Goal: Information Seeking & Learning: Learn about a topic

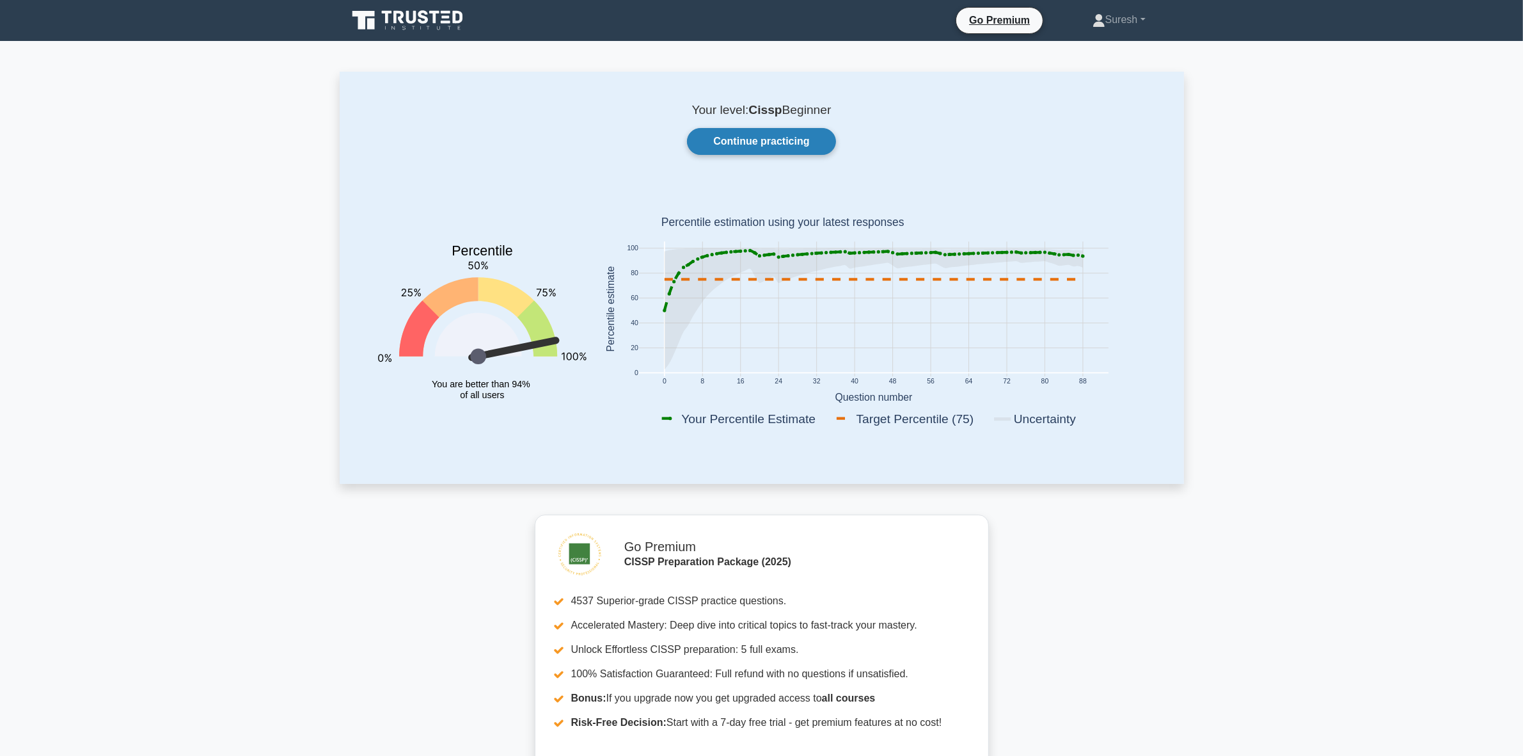
click at [729, 132] on link "Continue practicing" at bounding box center [761, 141] width 148 height 27
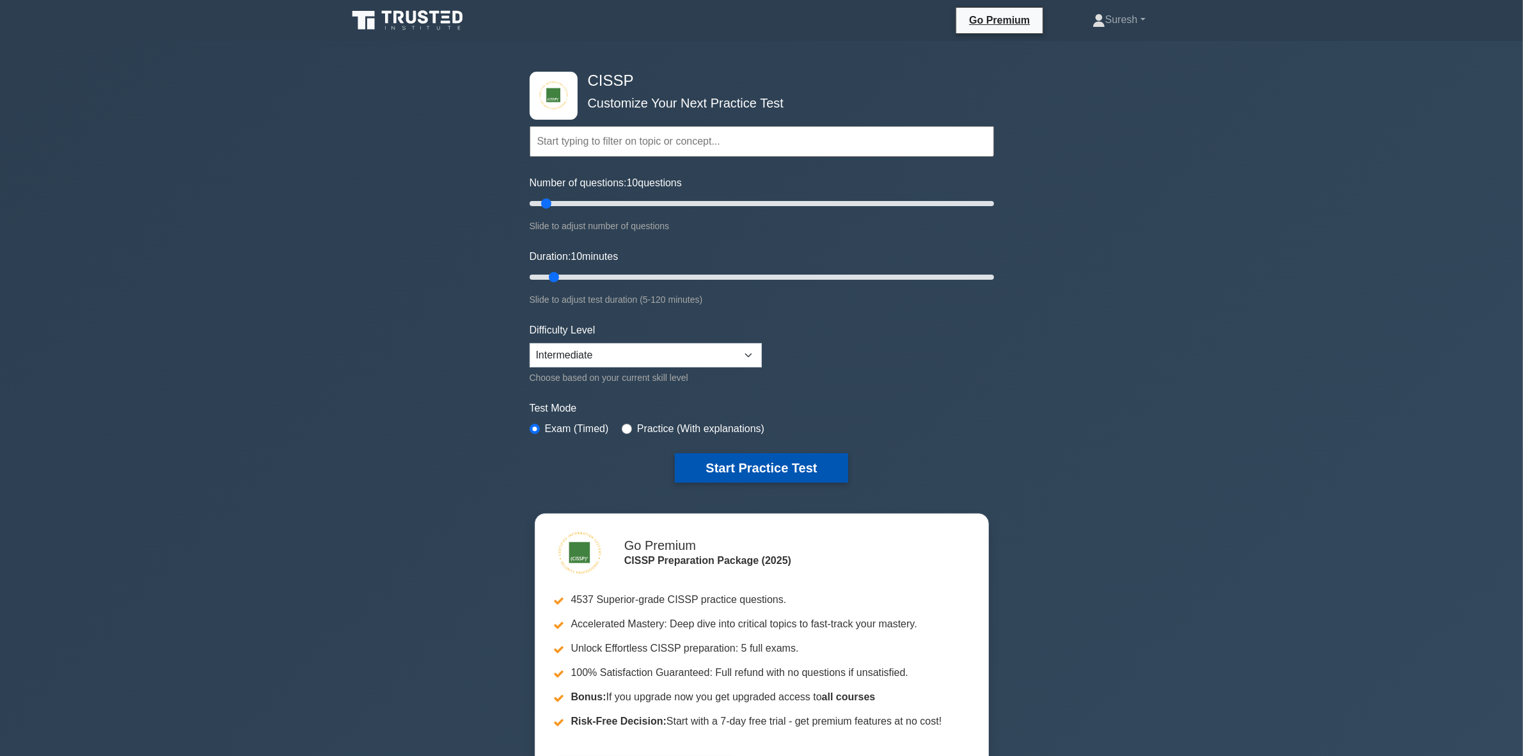
click at [756, 465] on button "Start Practice Test" at bounding box center [761, 467] width 173 height 29
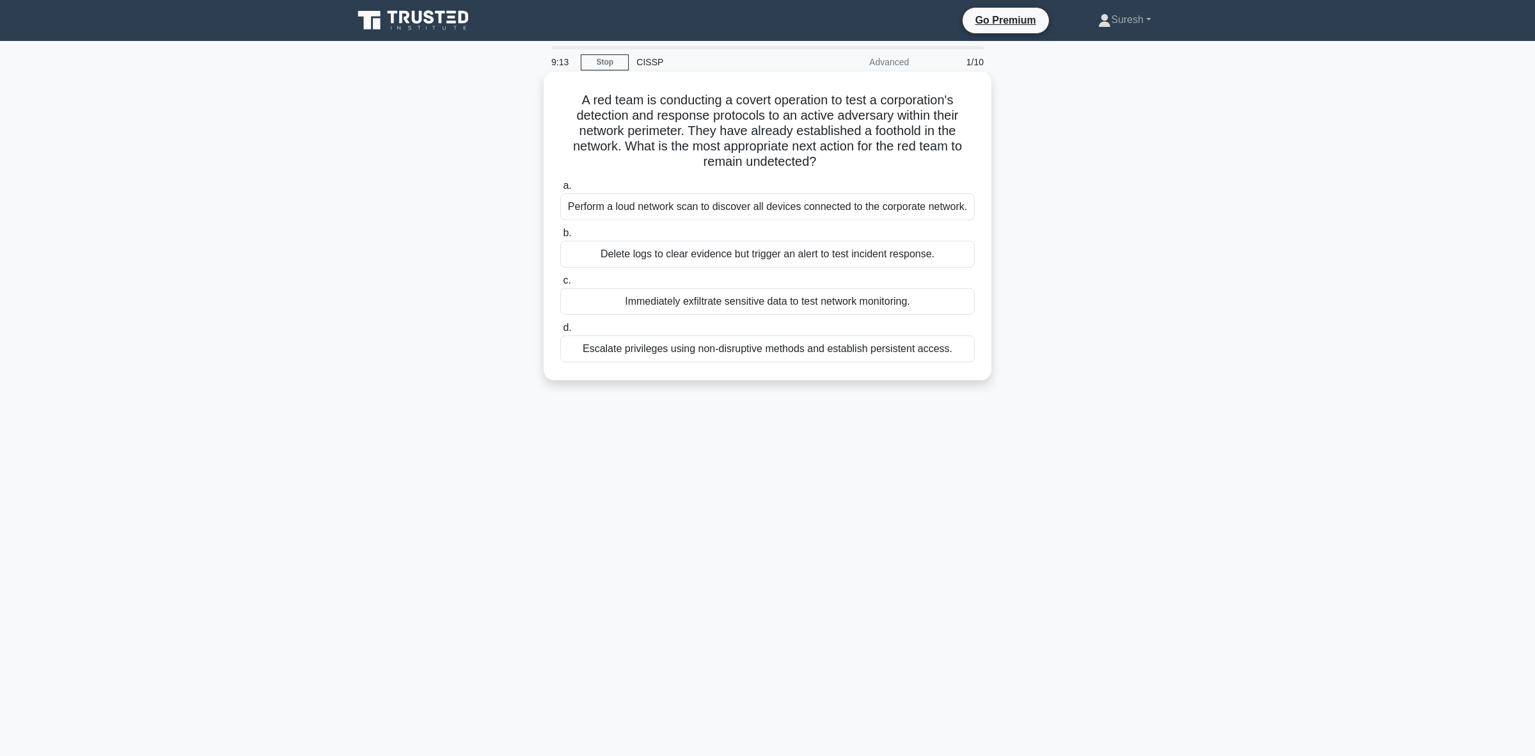
click at [714, 354] on div "Escalate privileges using non-disruptive methods and establish persistent acces…" at bounding box center [767, 348] width 415 height 27
click at [560, 332] on input "d. Escalate privileges using non-disruptive methods and establish persistent ac…" at bounding box center [560, 328] width 0 height 8
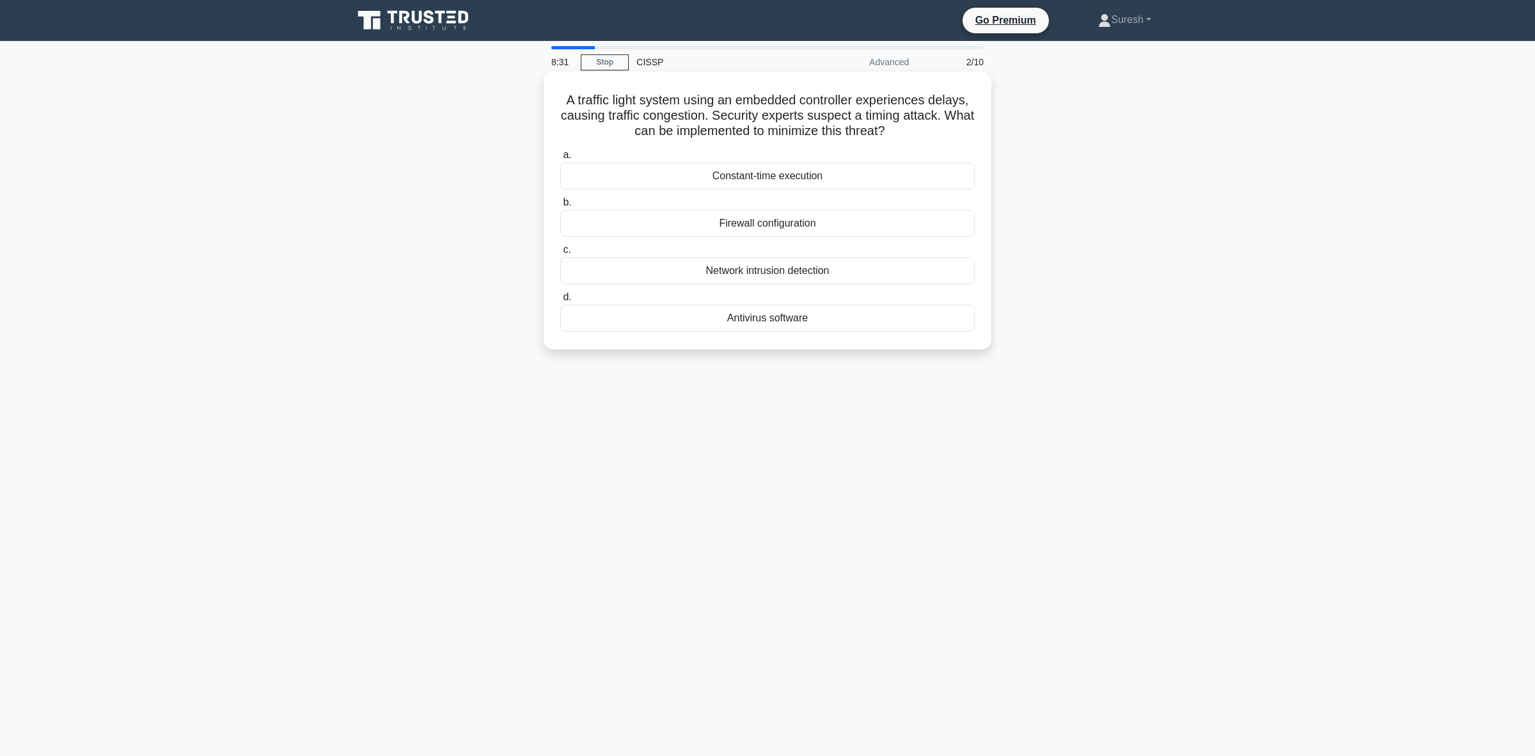
click at [811, 179] on div "Constant-time execution" at bounding box center [767, 175] width 415 height 27
click at [560, 159] on input "a. Constant-time execution" at bounding box center [560, 155] width 0 height 8
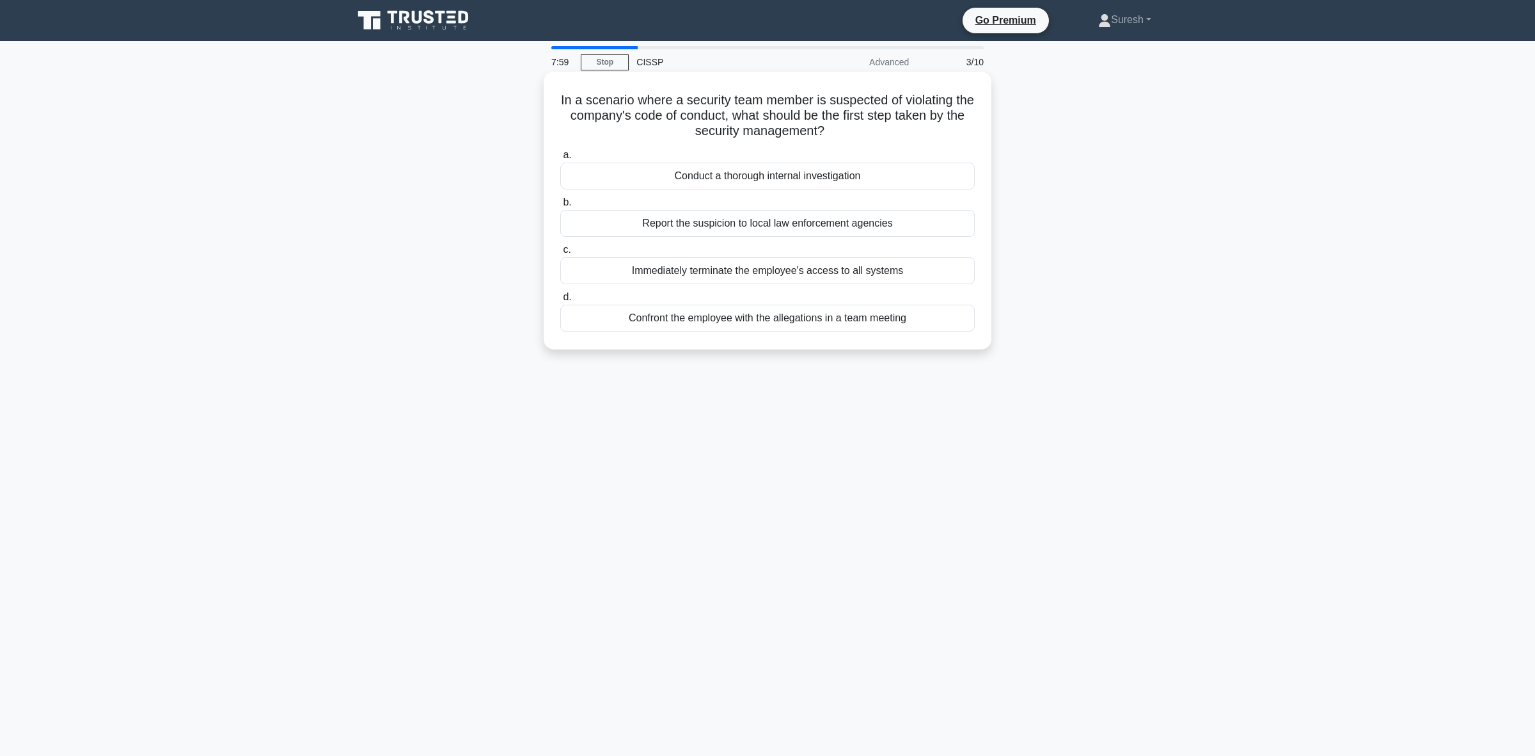
click at [768, 267] on div "Immediately terminate the employee's access to all systems" at bounding box center [767, 270] width 415 height 27
click at [560, 254] on input "c. Immediately terminate the employee's access to all systems" at bounding box center [560, 250] width 0 height 8
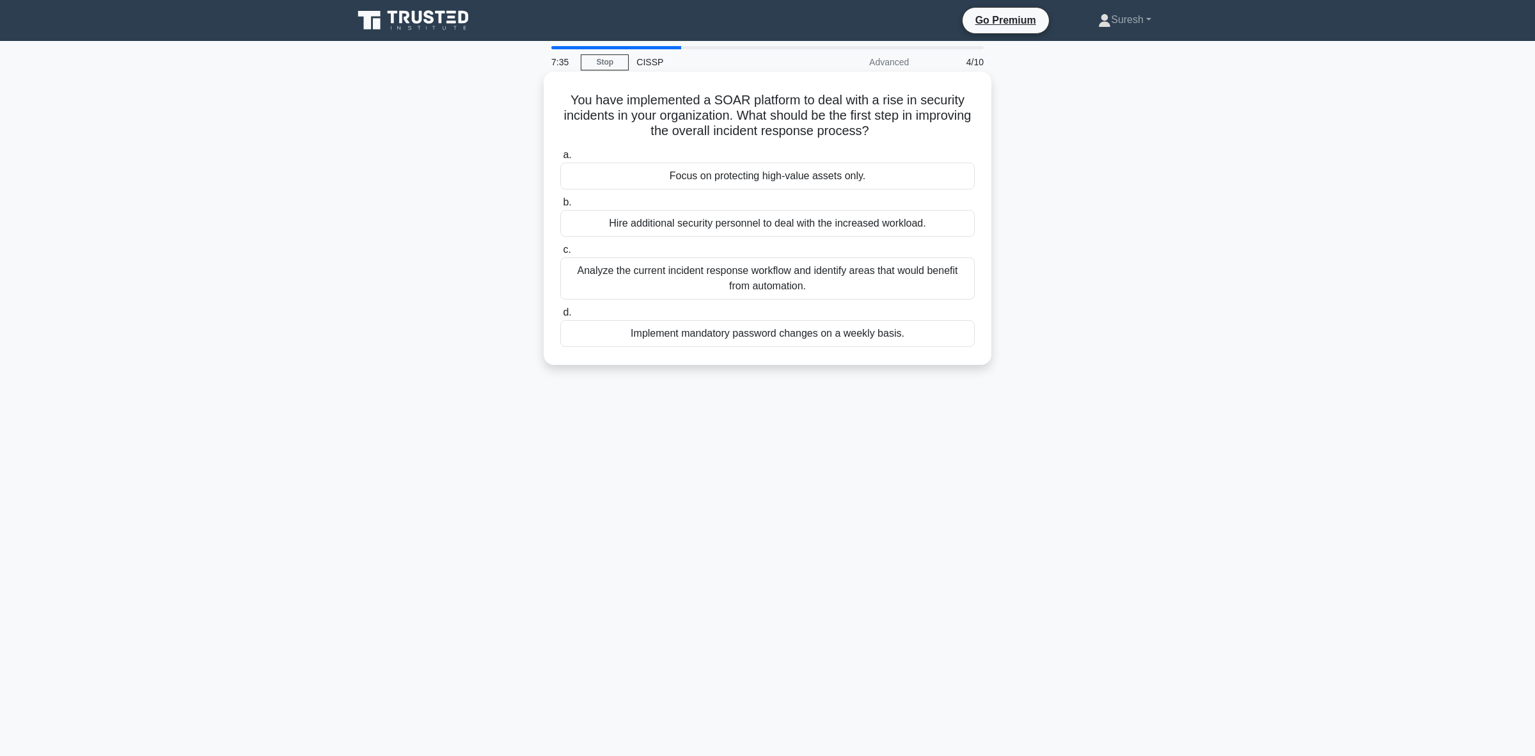
click at [713, 283] on div "Analyze the current incident response workflow and identify areas that would be…" at bounding box center [767, 278] width 415 height 42
click at [560, 254] on input "c. Analyze the current incident response workflow and identify areas that would…" at bounding box center [560, 250] width 0 height 8
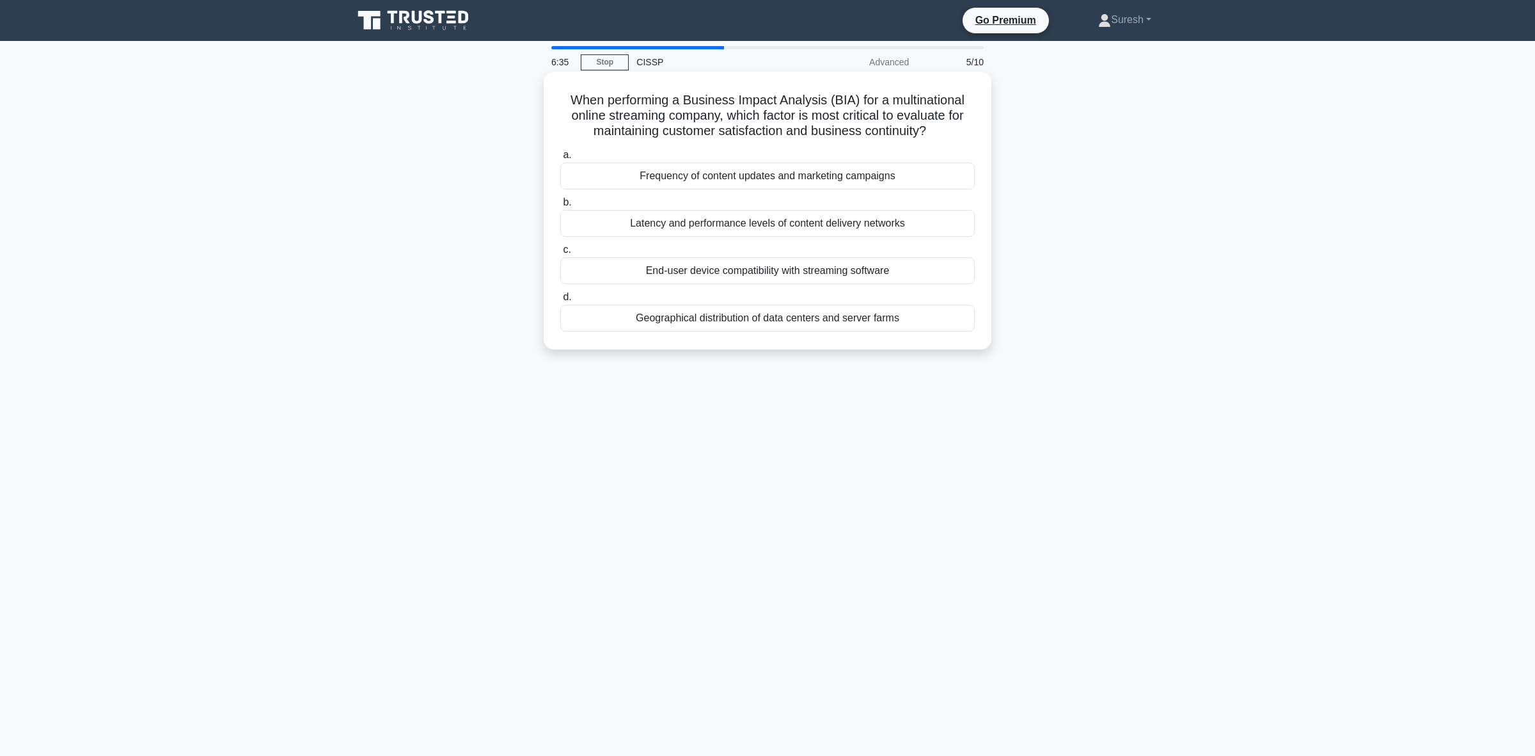
click at [789, 224] on div "Latency and performance levels of content delivery networks" at bounding box center [767, 223] width 415 height 27
click at [560, 207] on input "b. Latency and performance levels of content delivery networks" at bounding box center [560, 202] width 0 height 8
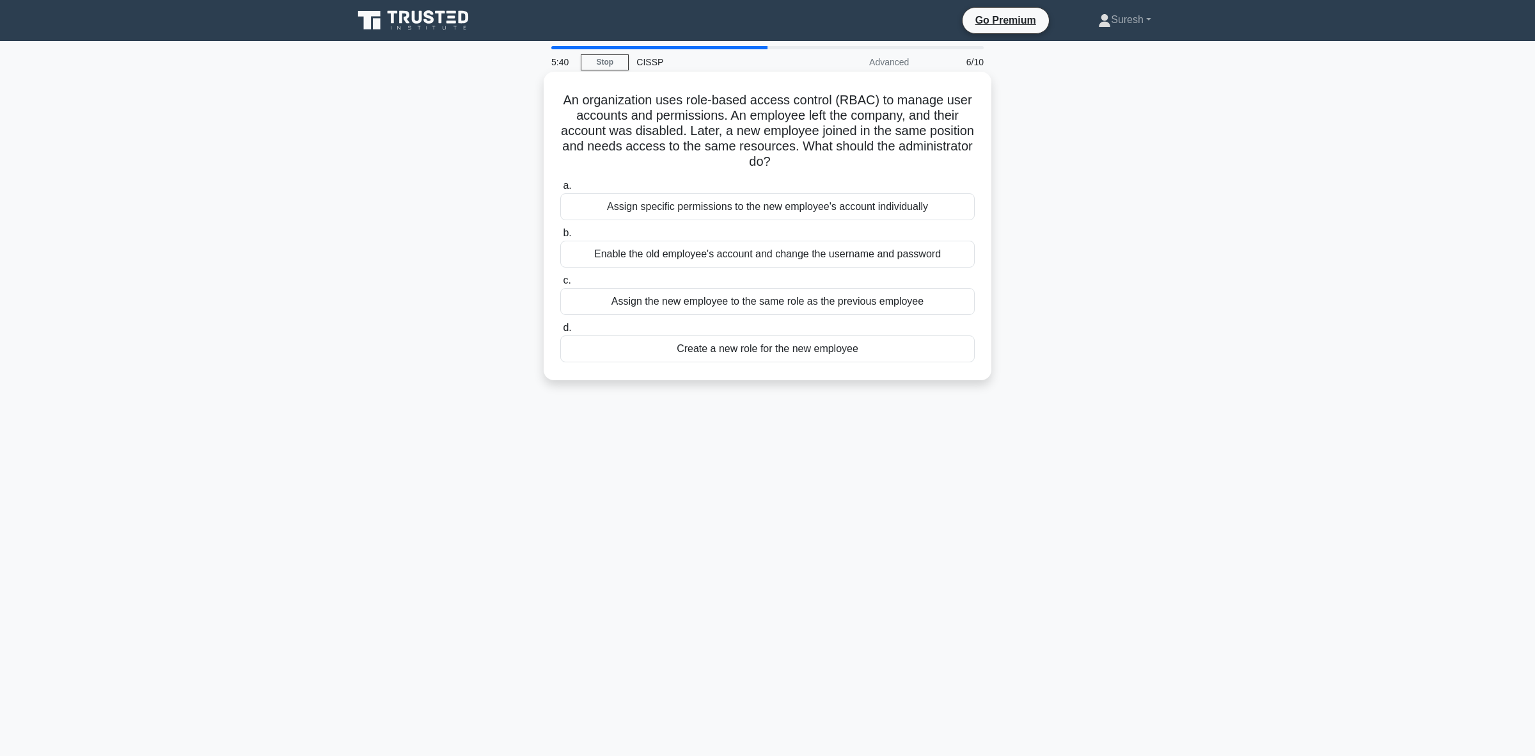
click at [761, 301] on div "Assign the new employee to the same role as the previous employee" at bounding box center [767, 301] width 415 height 27
click at [560, 285] on input "c. Assign the new employee to the same role as the previous employee" at bounding box center [560, 280] width 0 height 8
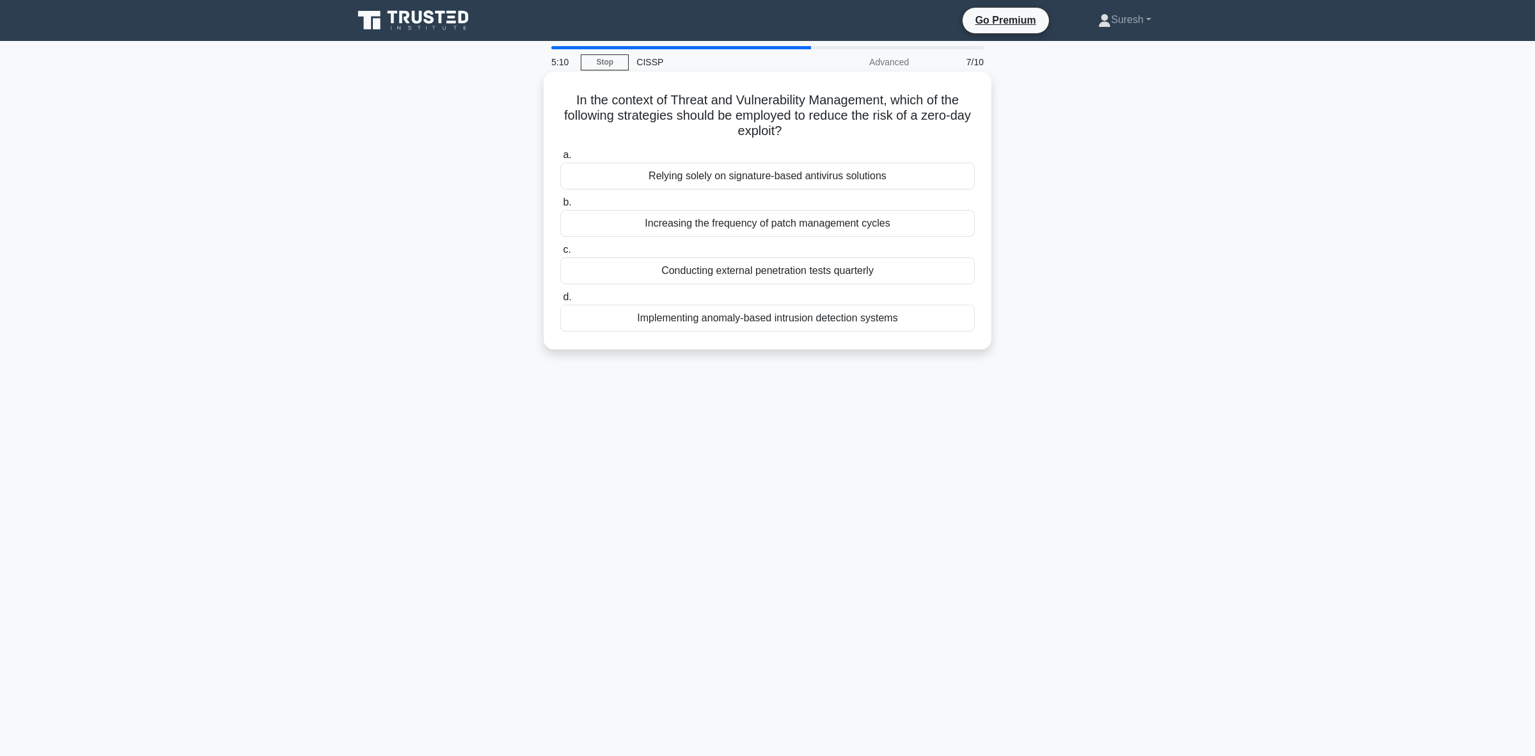
click at [769, 223] on div "Increasing the frequency of patch management cycles" at bounding box center [767, 223] width 415 height 27
click at [560, 207] on input "b. Increasing the frequency of patch management cycles" at bounding box center [560, 202] width 0 height 8
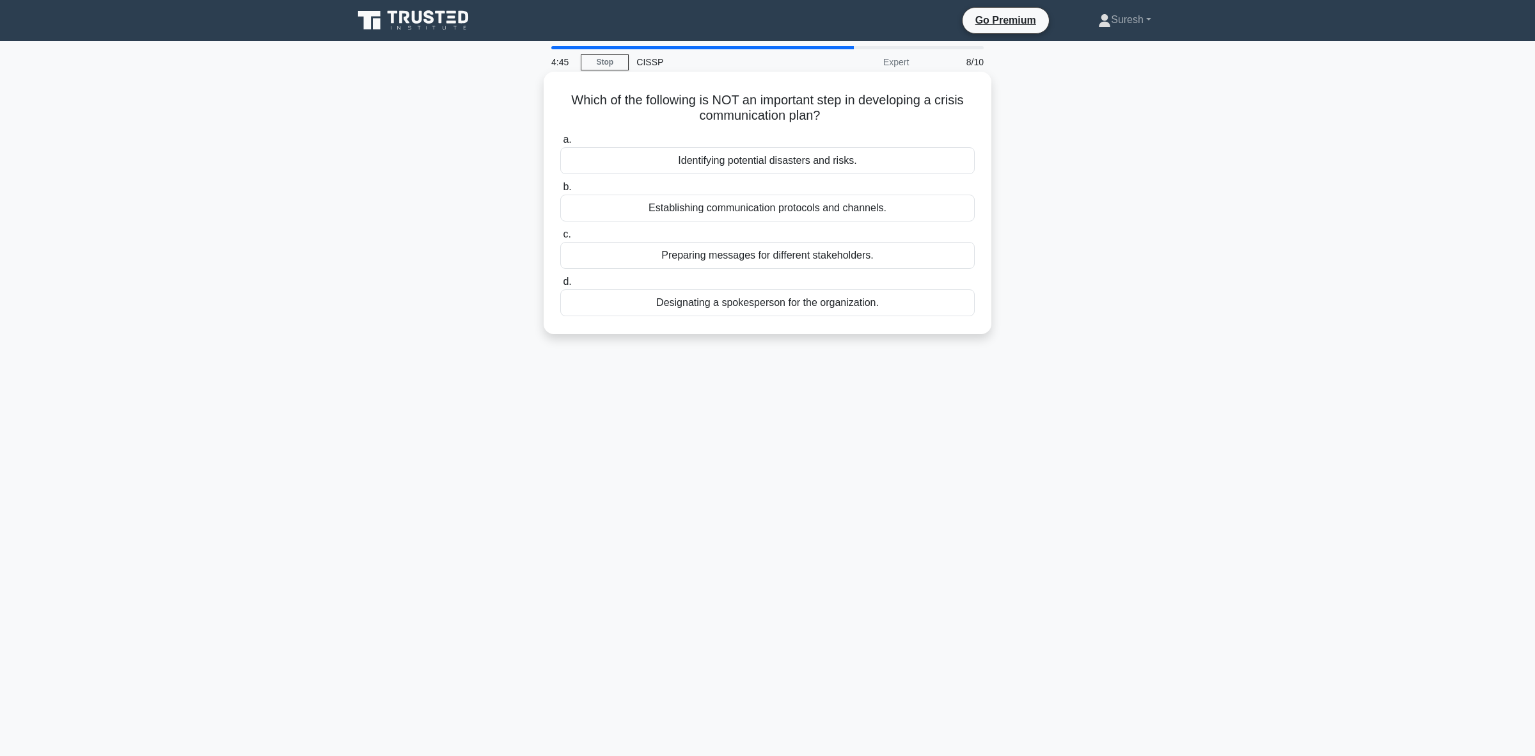
click at [775, 167] on div "Identifying potential disasters and risks." at bounding box center [767, 160] width 415 height 27
click at [560, 144] on input "a. Identifying potential disasters and risks." at bounding box center [560, 140] width 0 height 8
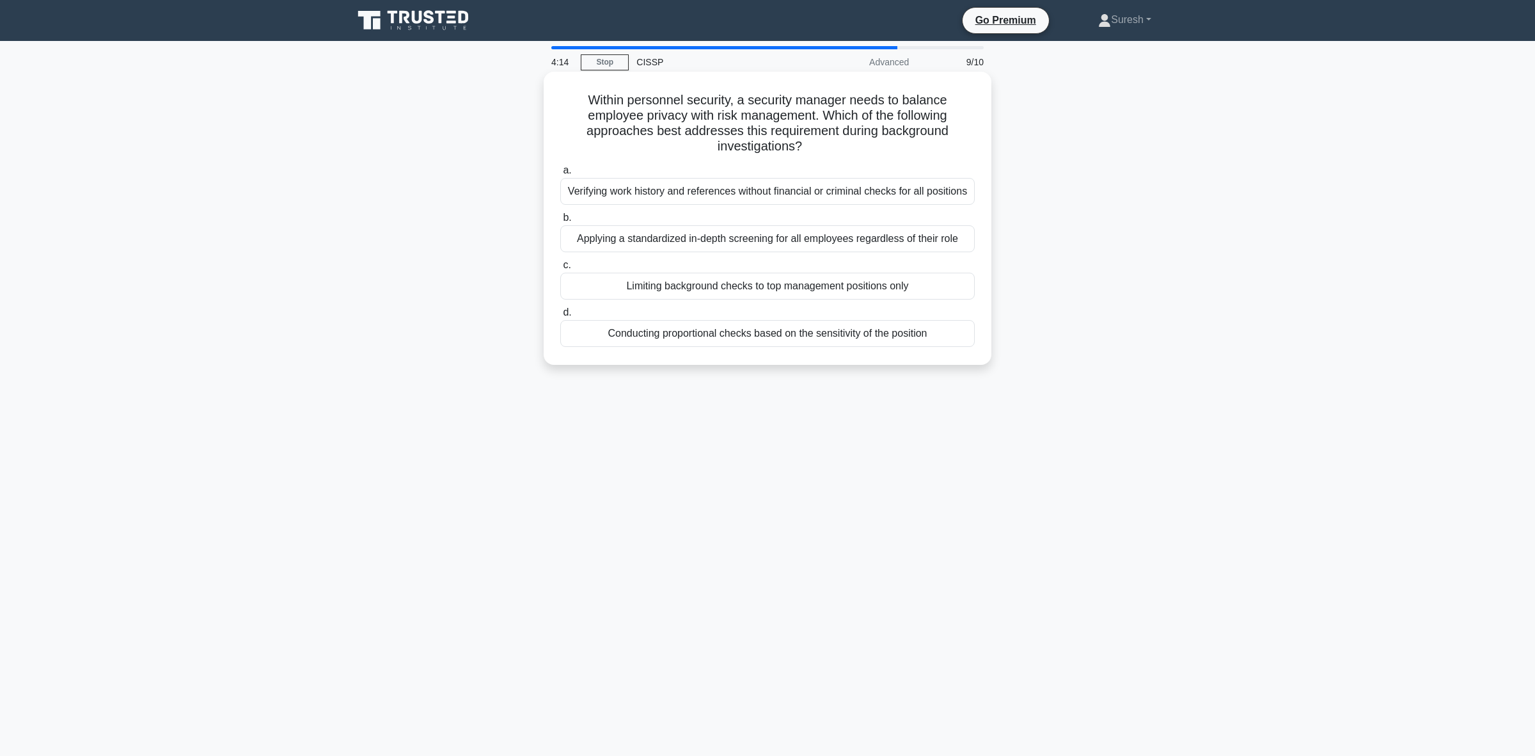
click at [708, 238] on div "Applying a standardized in-depth screening for all employees regardless of thei…" at bounding box center [767, 238] width 415 height 27
click at [560, 222] on input "b. Applying a standardized in-depth screening for all employees regardless of t…" at bounding box center [560, 218] width 0 height 8
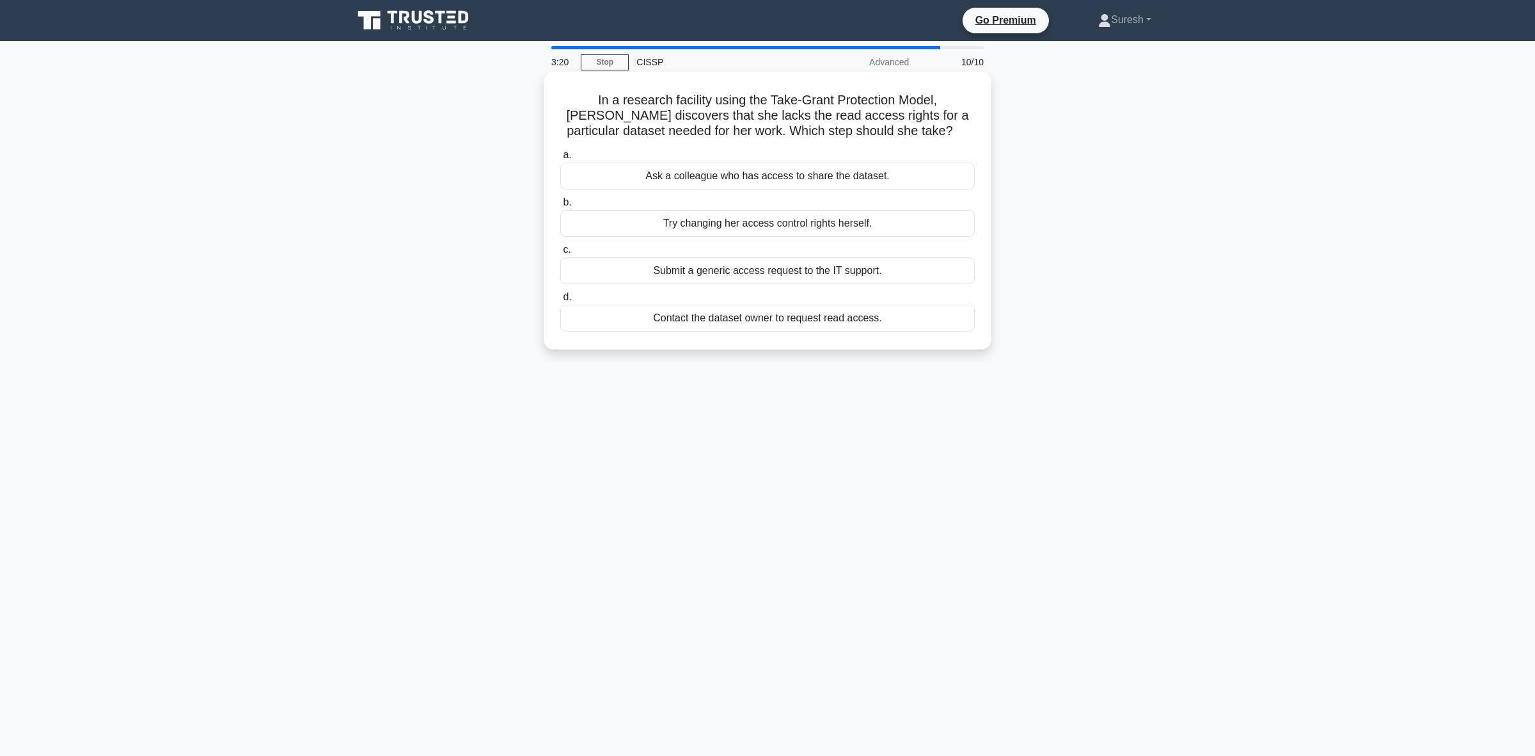
click at [731, 321] on div "Contact the dataset owner to request read access." at bounding box center [767, 318] width 415 height 27
click at [560, 301] on input "d. Contact the dataset owner to request read access." at bounding box center [560, 297] width 0 height 8
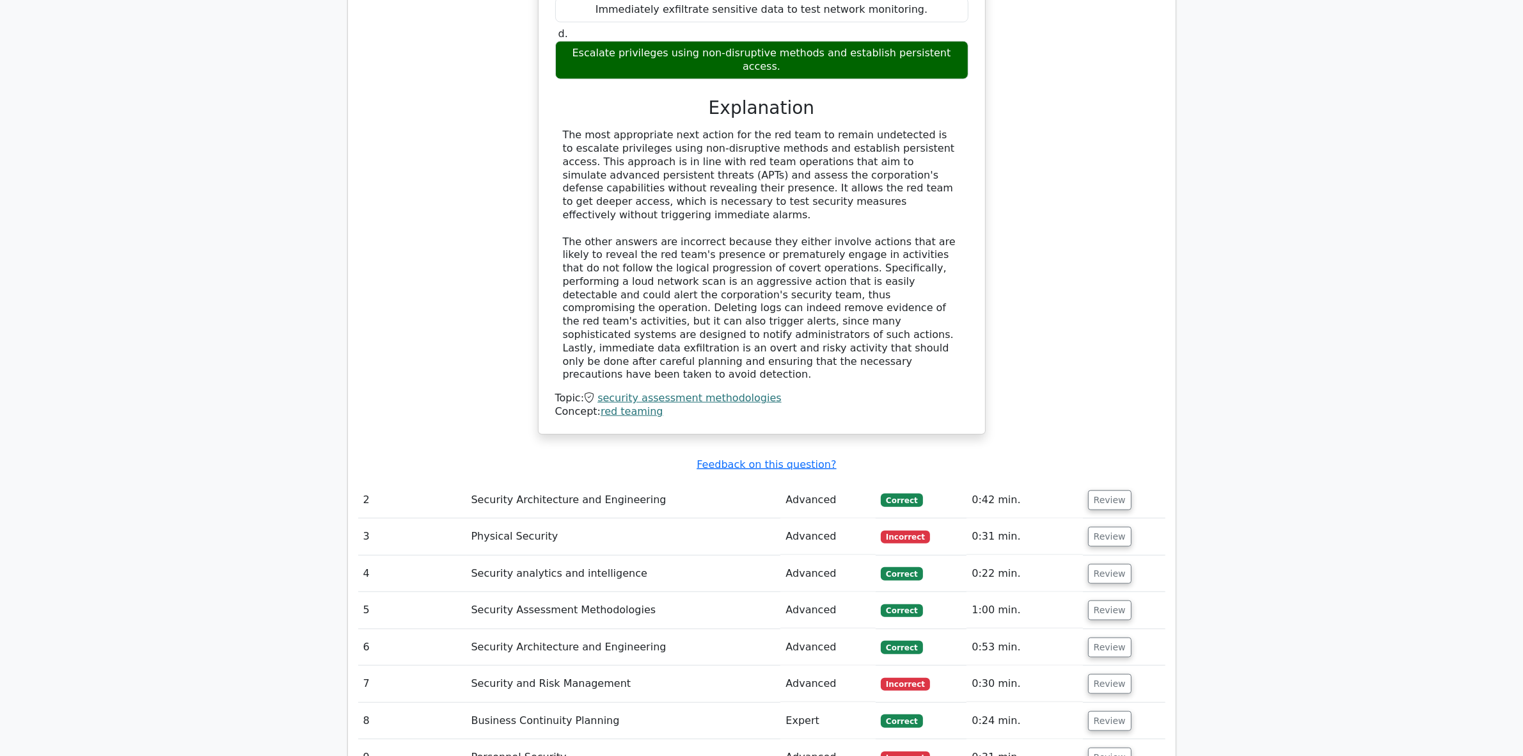
scroll to position [1439, 0]
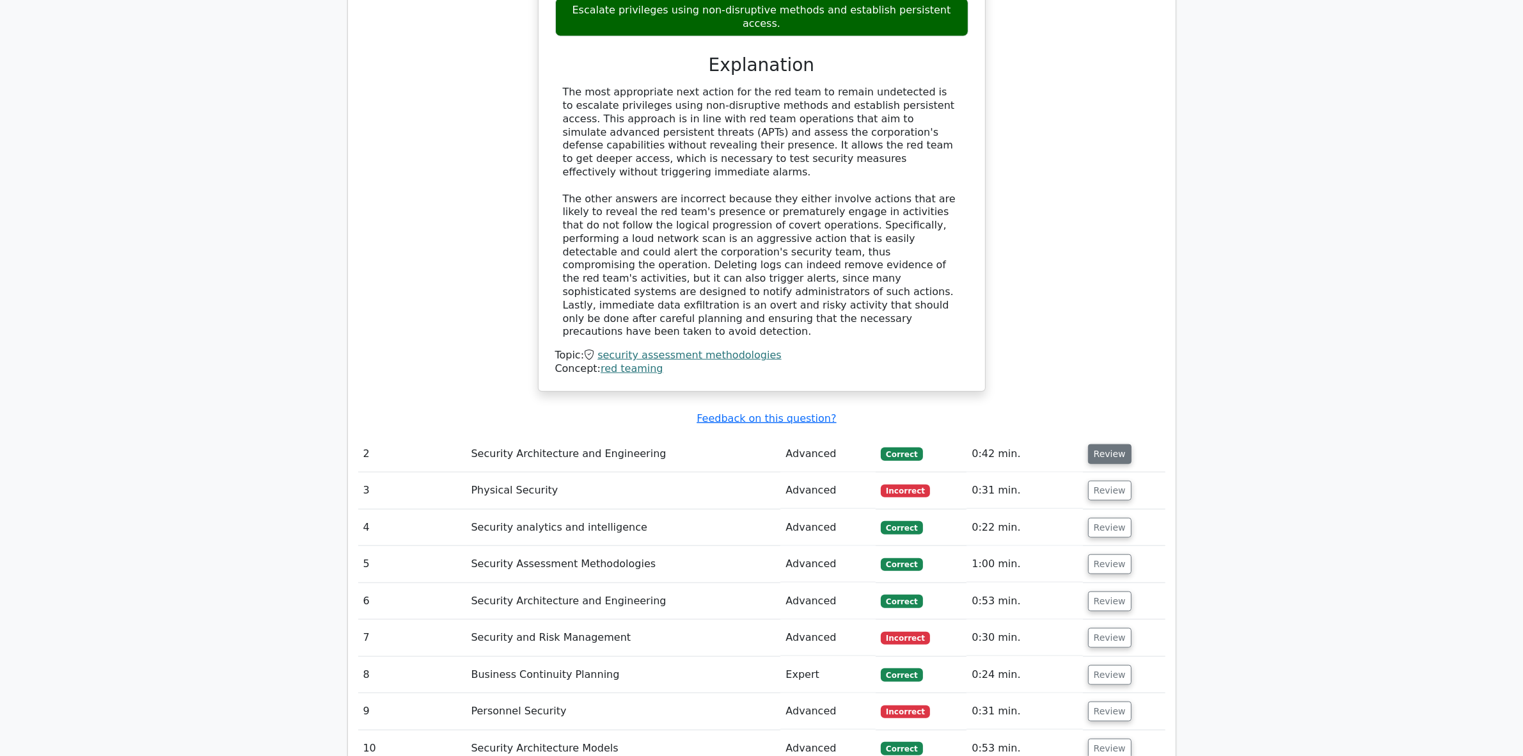
click at [1111, 444] on button "Review" at bounding box center [1110, 454] width 44 height 20
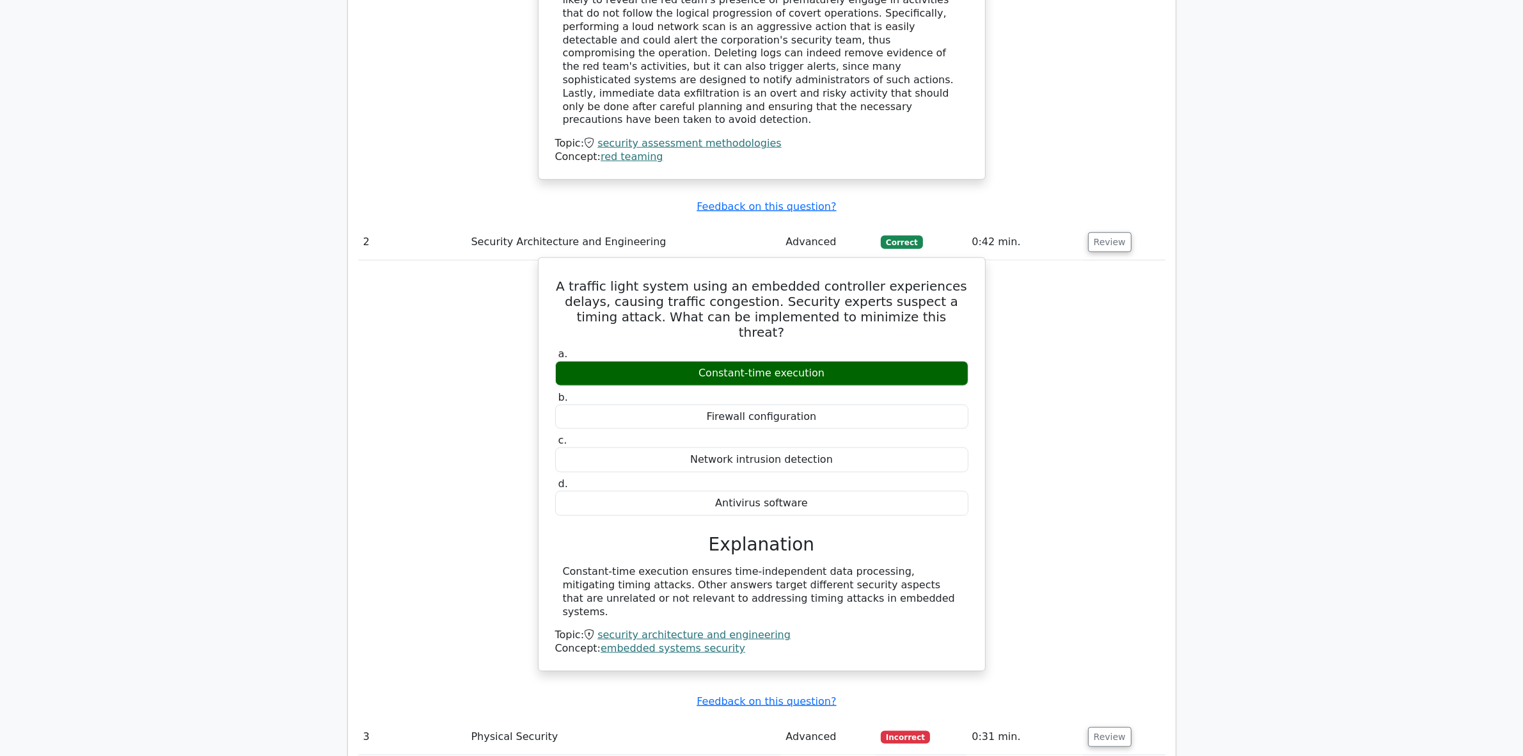
scroll to position [1679, 0]
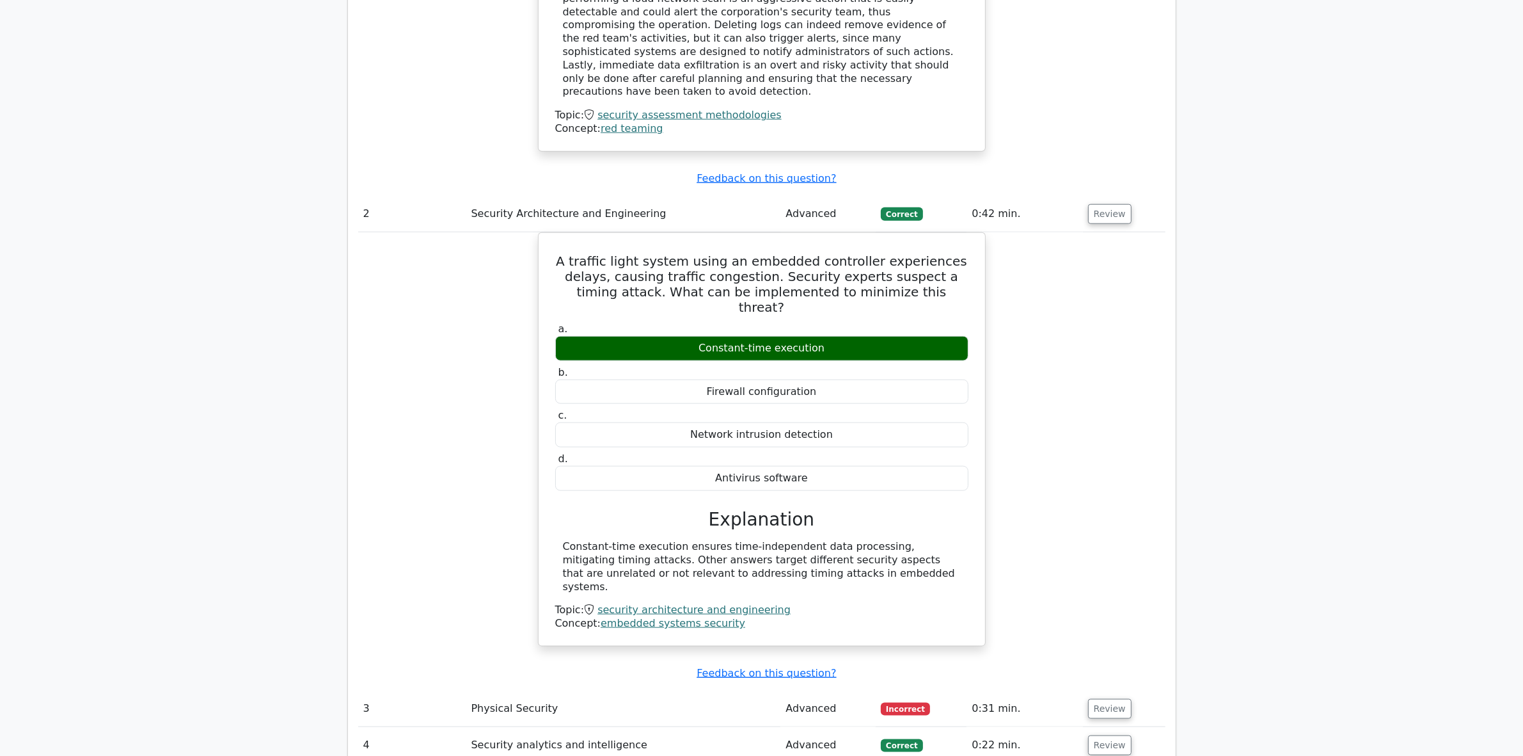
click at [1085, 308] on div "A traffic light system using an embedded controller experiences delays, causing…" at bounding box center [761, 446] width 807 height 429
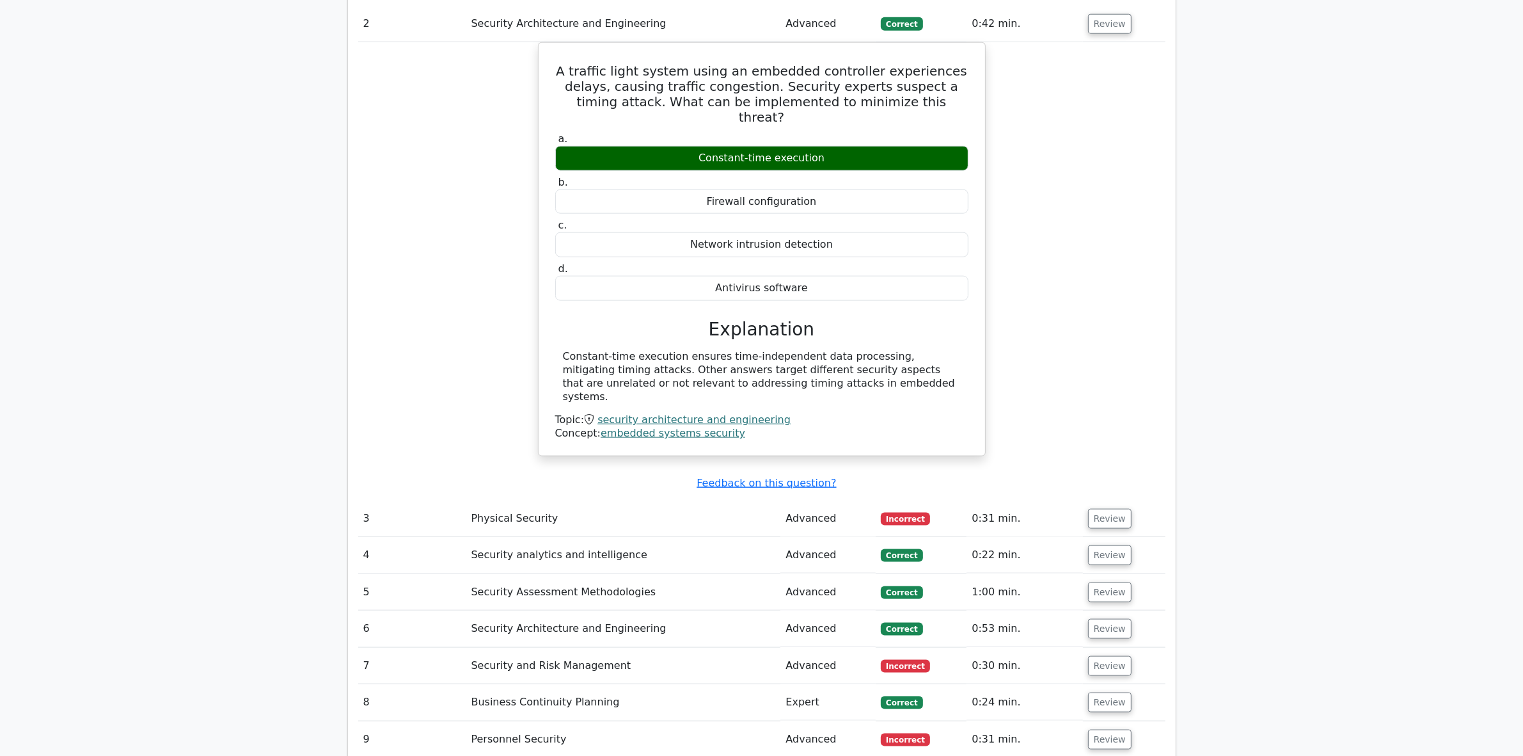
scroll to position [1919, 0]
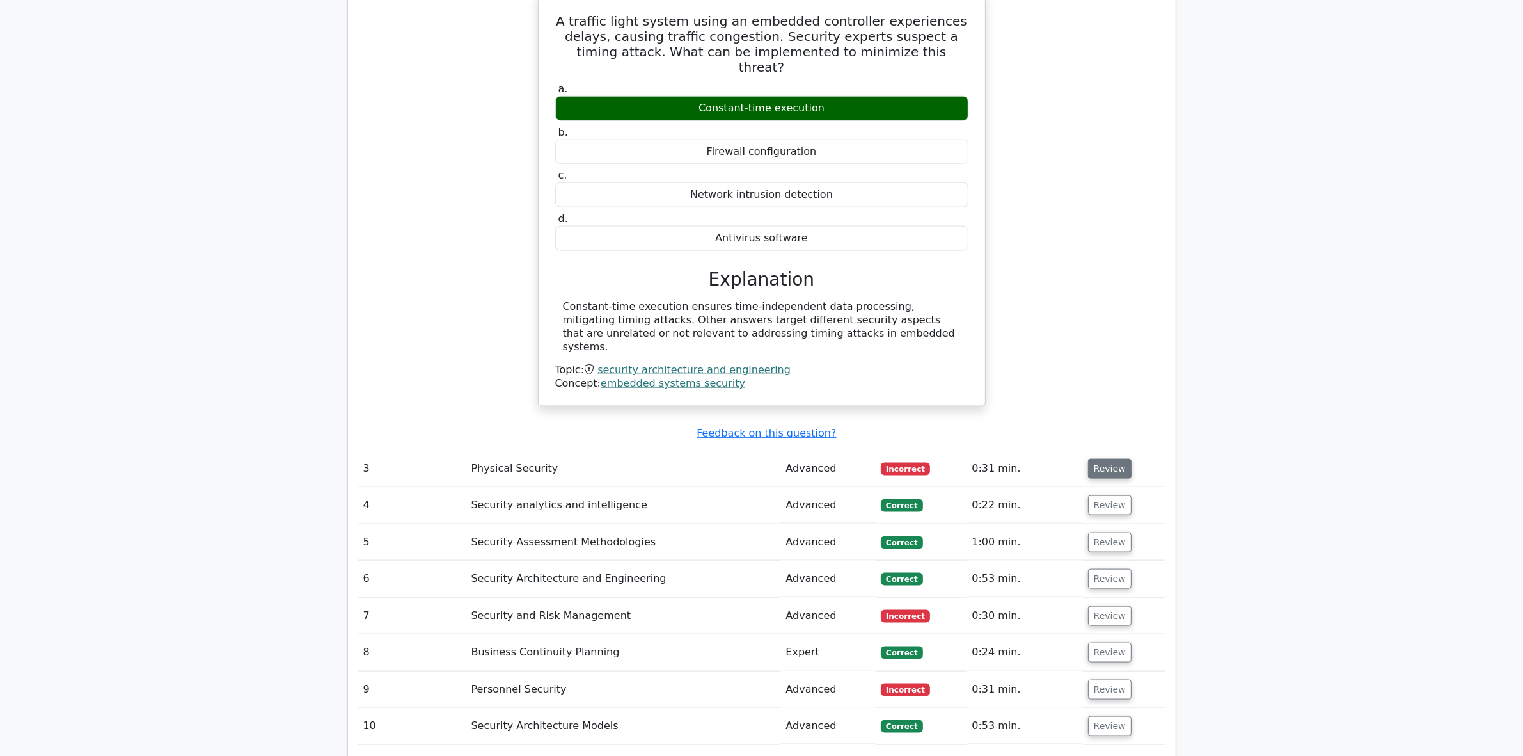
click at [1111, 459] on button "Review" at bounding box center [1110, 469] width 44 height 20
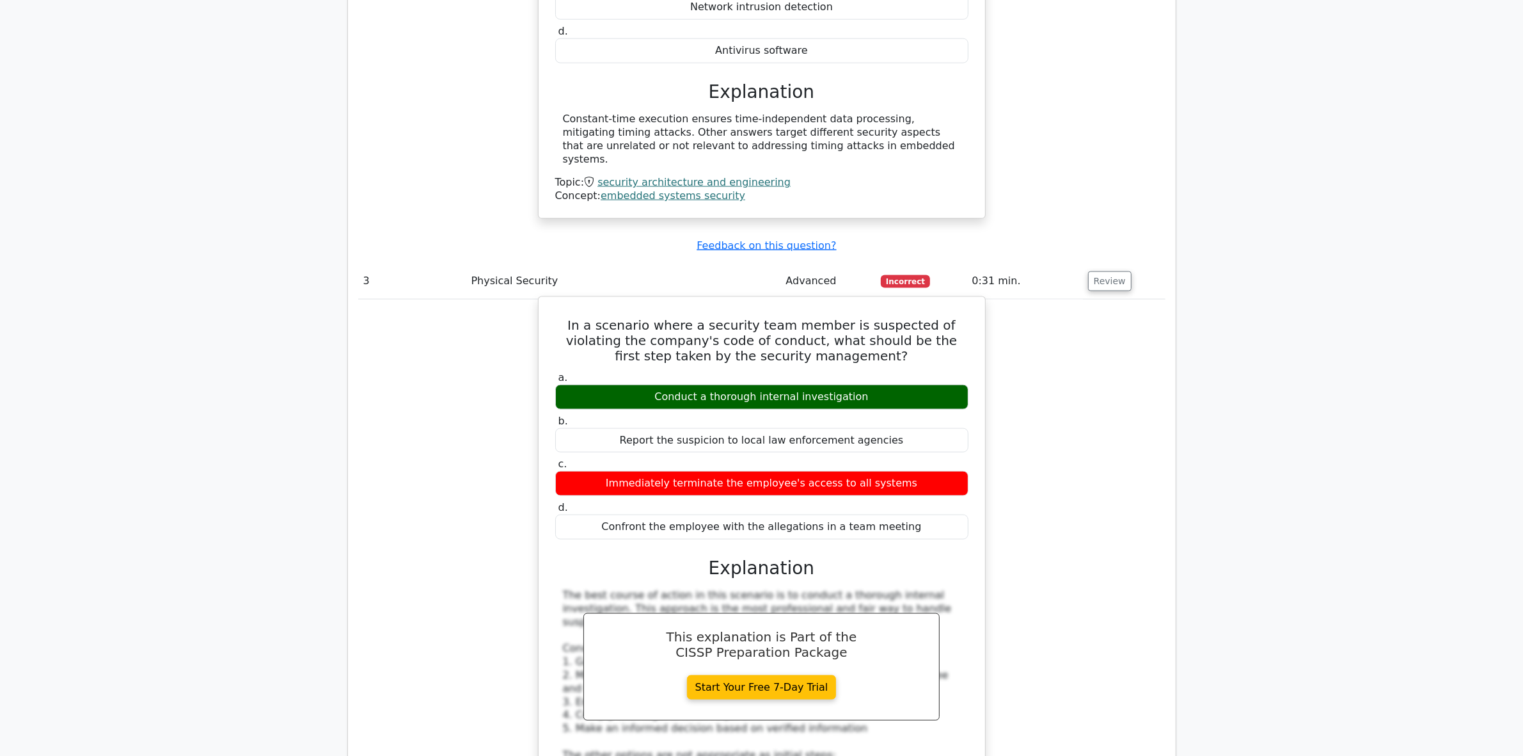
scroll to position [2079, 0]
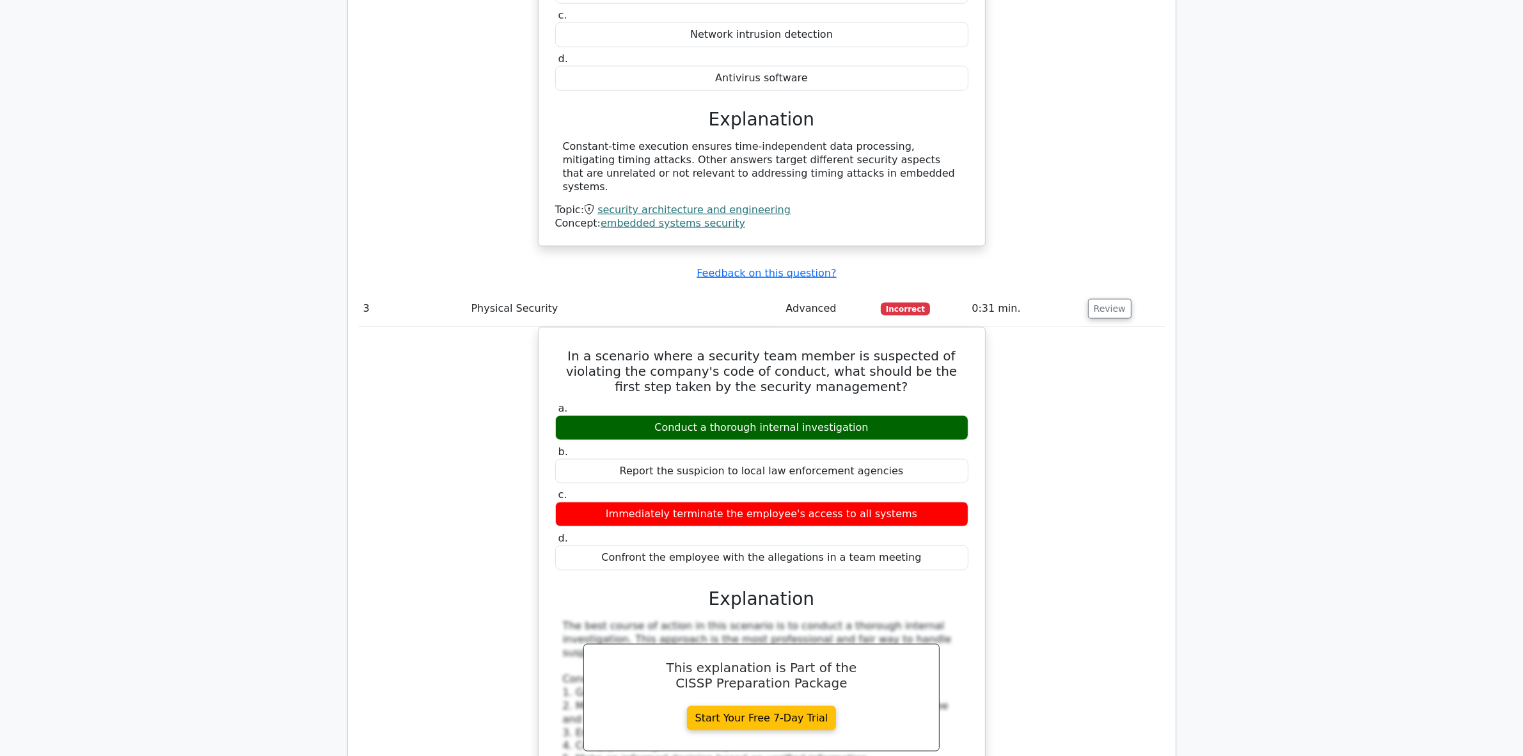
click at [1136, 416] on div "In a scenario where a security team member is suspected of violating the compan…" at bounding box center [761, 706] width 807 height 759
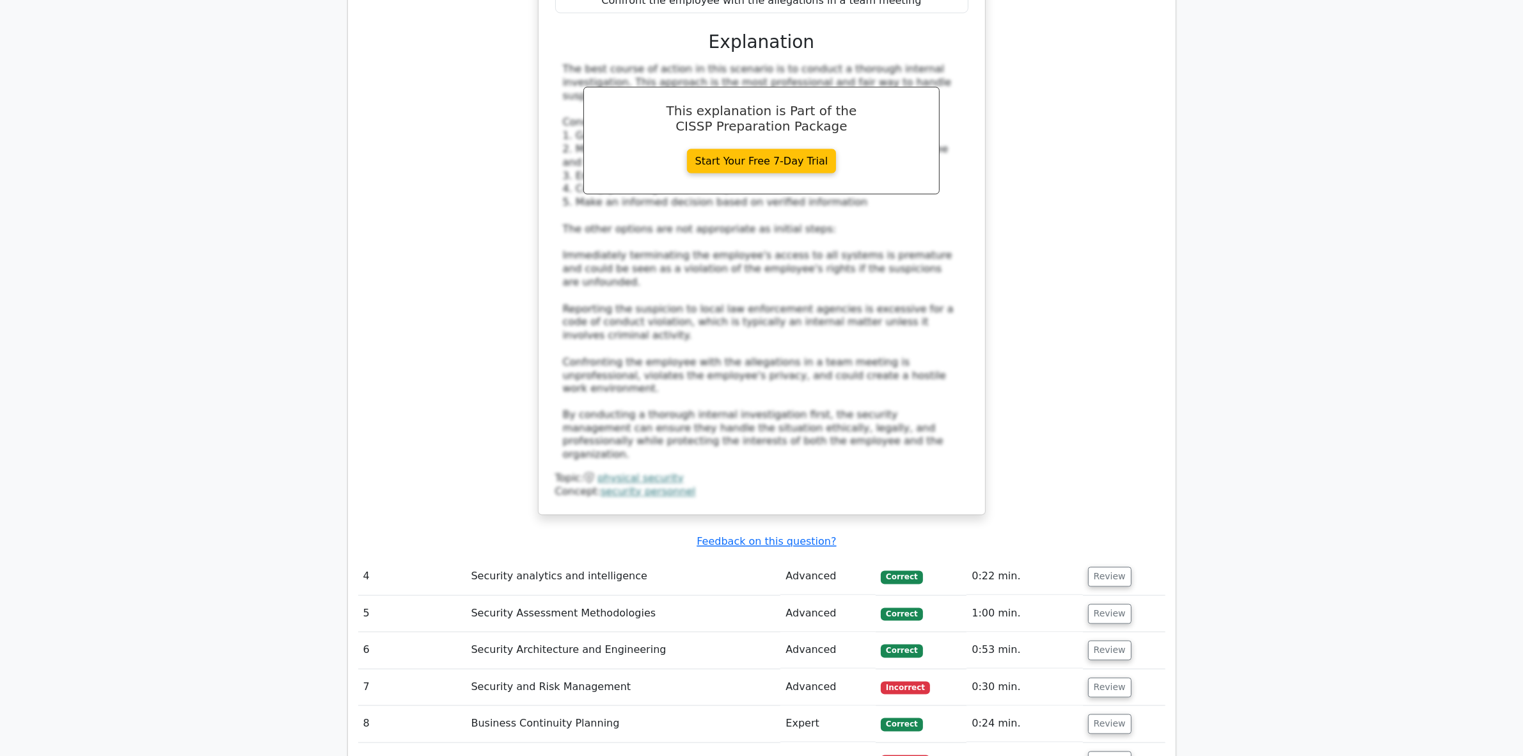
scroll to position [2639, 0]
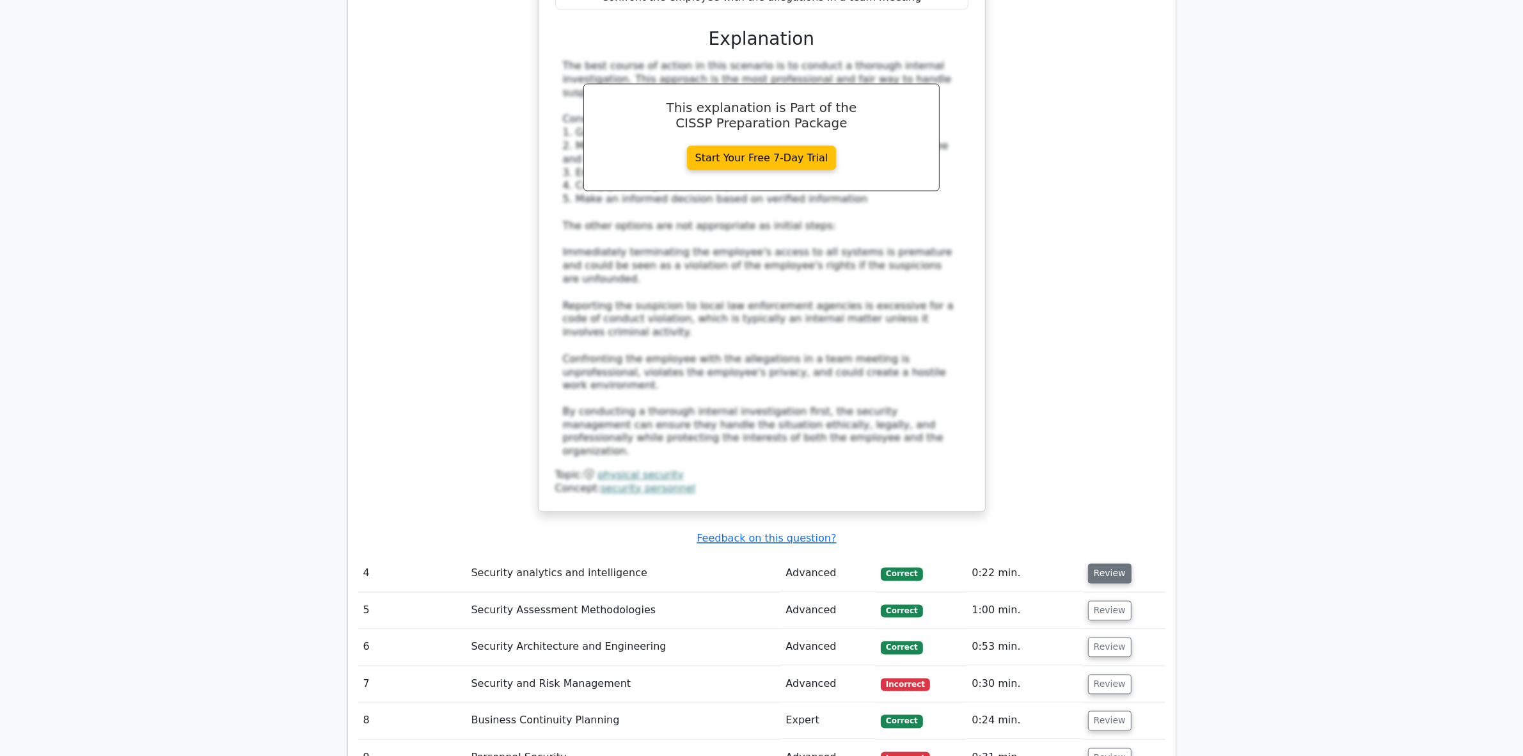
click at [1105, 564] on button "Review" at bounding box center [1110, 574] width 44 height 20
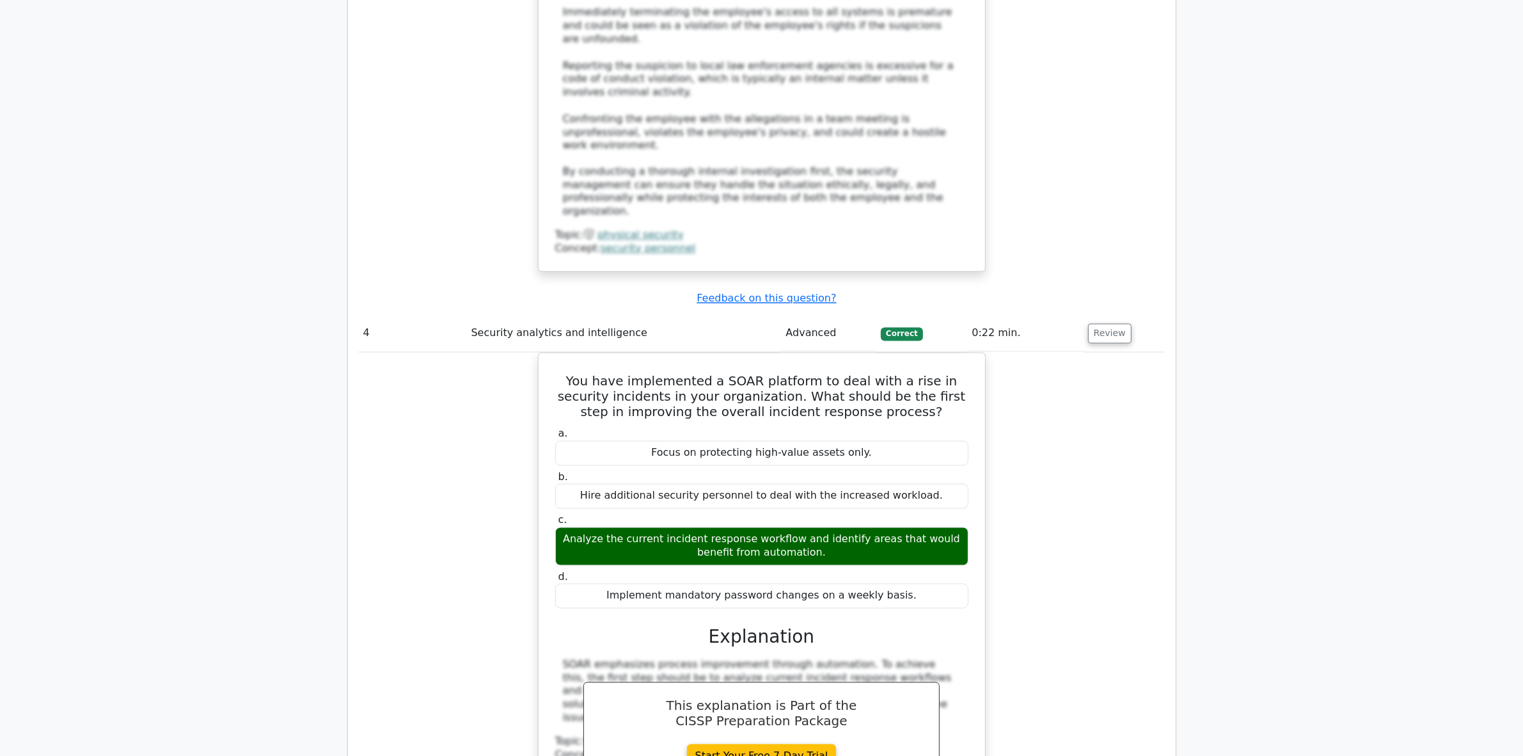
scroll to position [3119, 0]
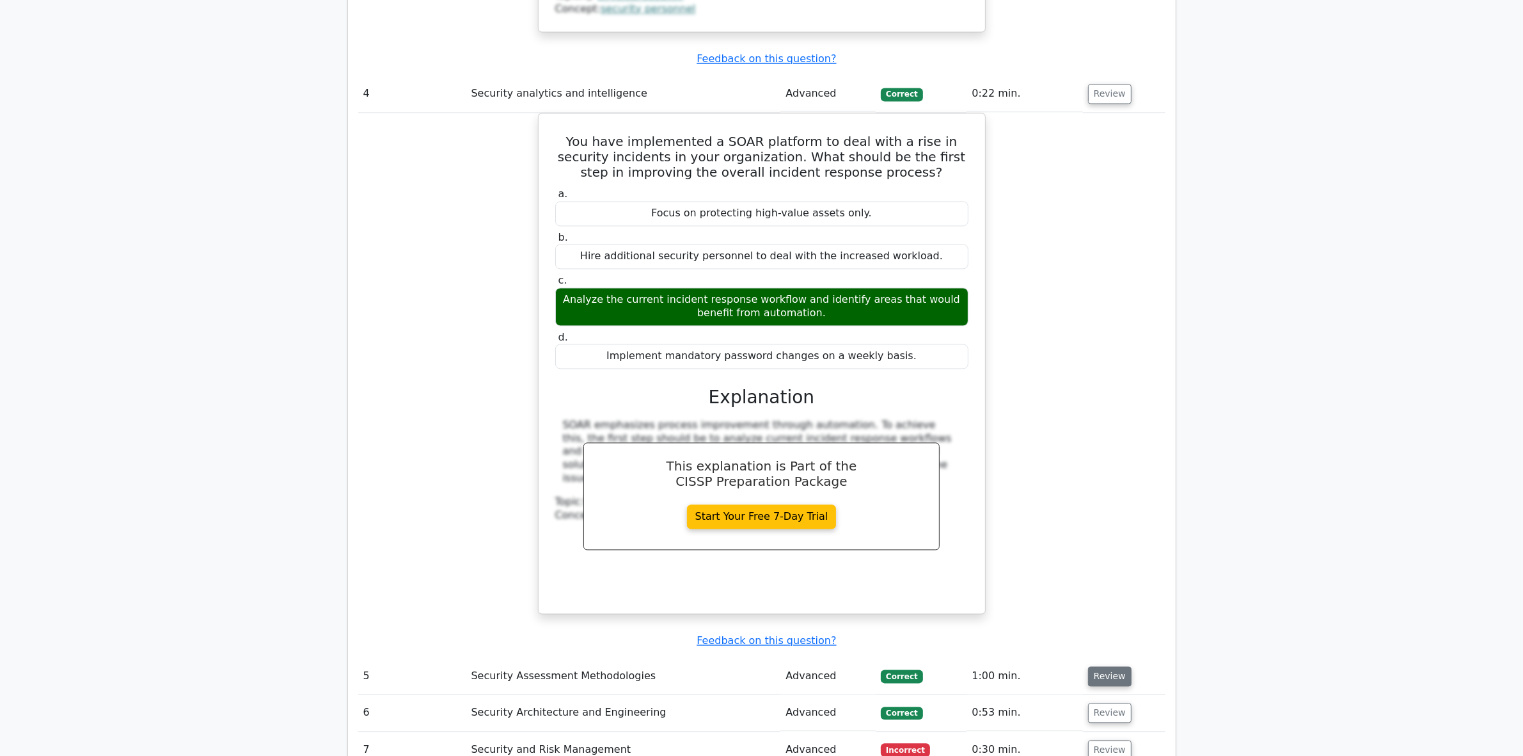
click at [1088, 666] on button "Review" at bounding box center [1110, 676] width 44 height 20
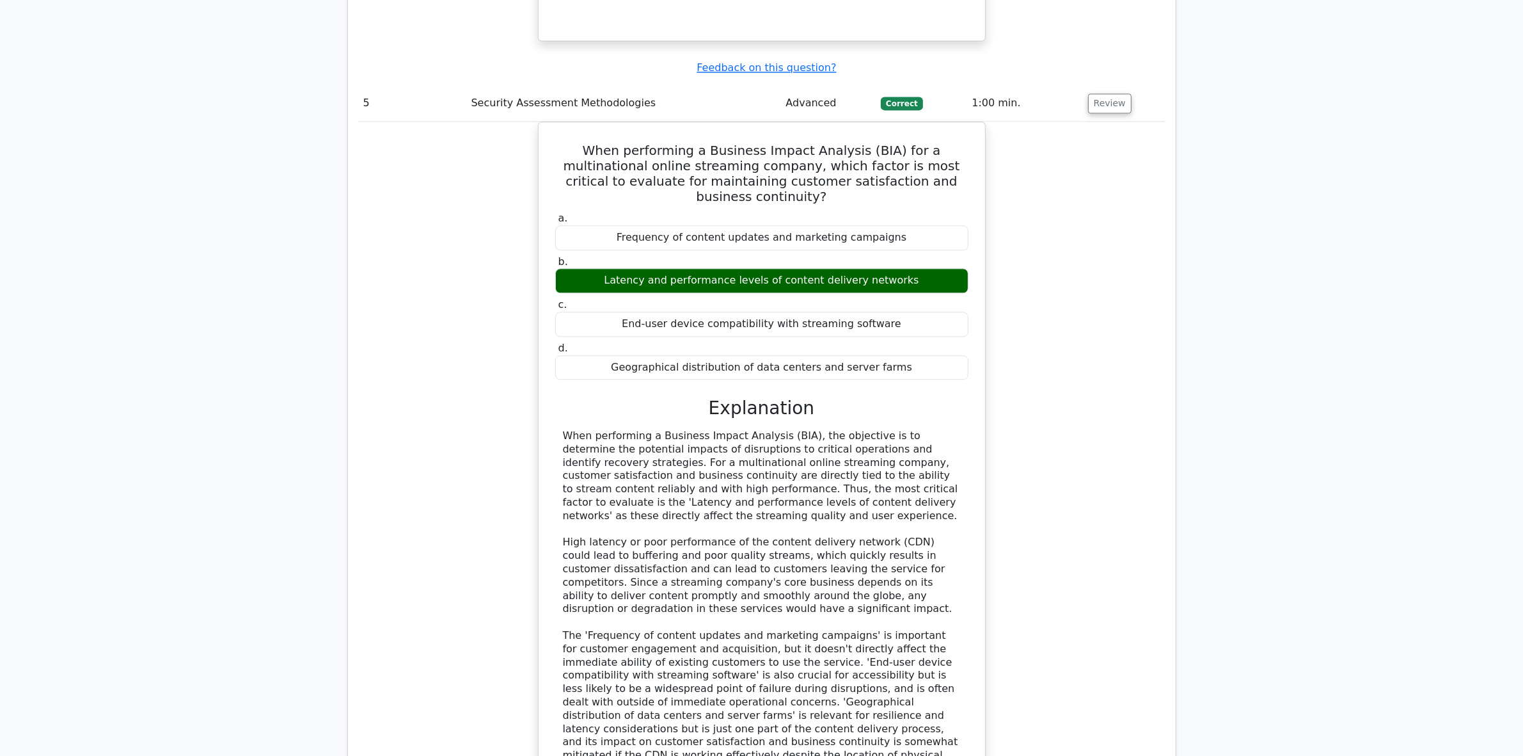
scroll to position [3599, 0]
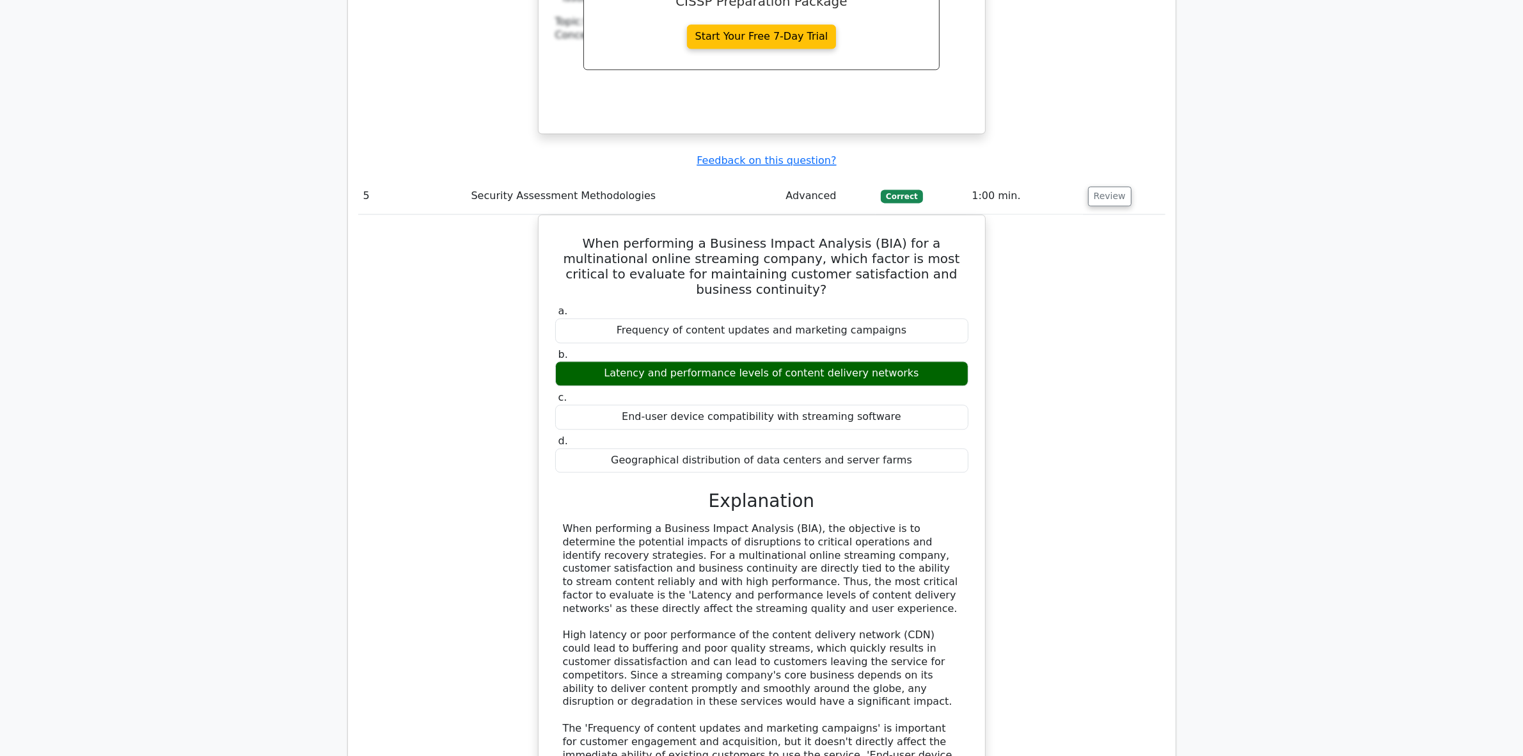
click at [1129, 178] on td "Review" at bounding box center [1124, 196] width 83 height 36
click at [1112, 186] on button "Review" at bounding box center [1110, 196] width 44 height 20
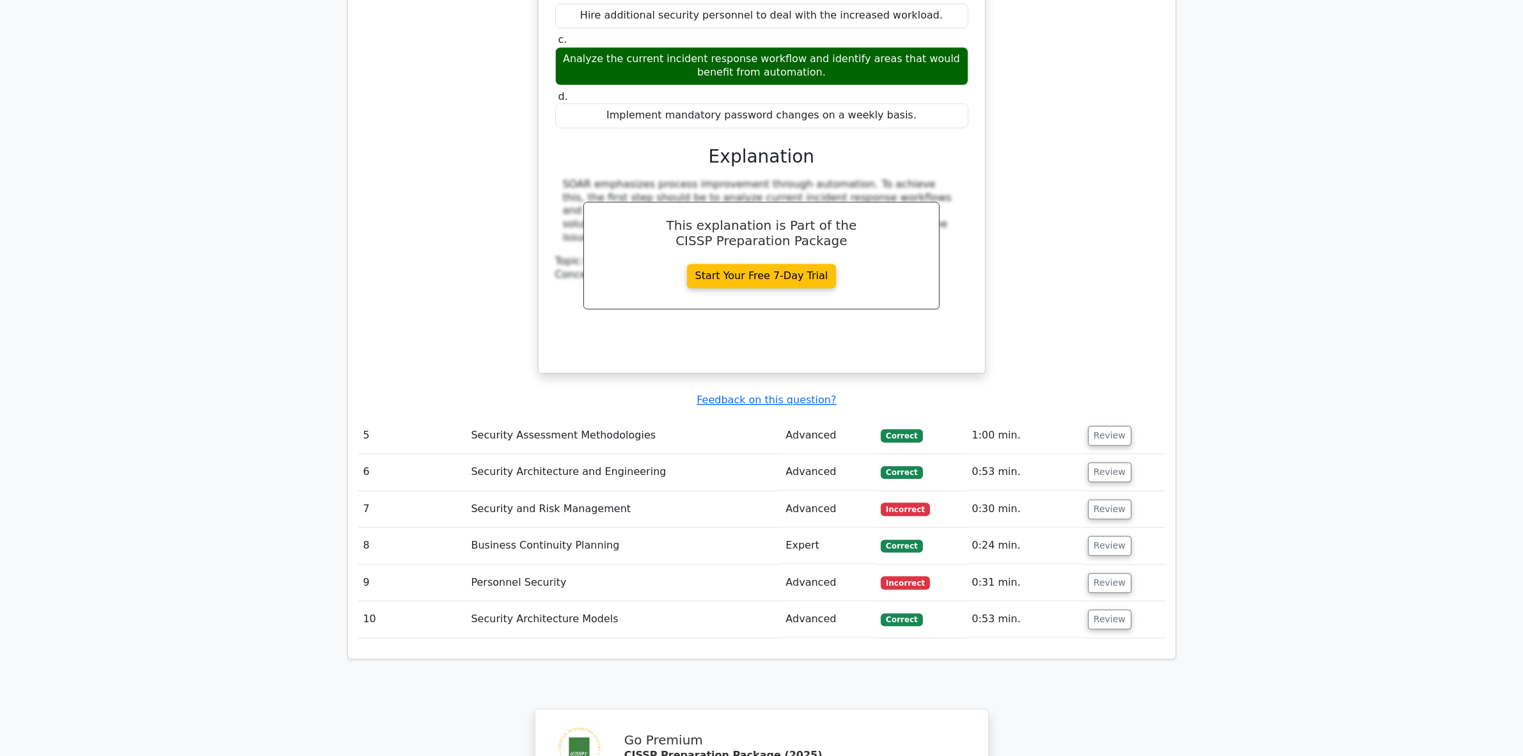
scroll to position [3359, 0]
click at [1099, 426] on button "Review" at bounding box center [1110, 436] width 44 height 20
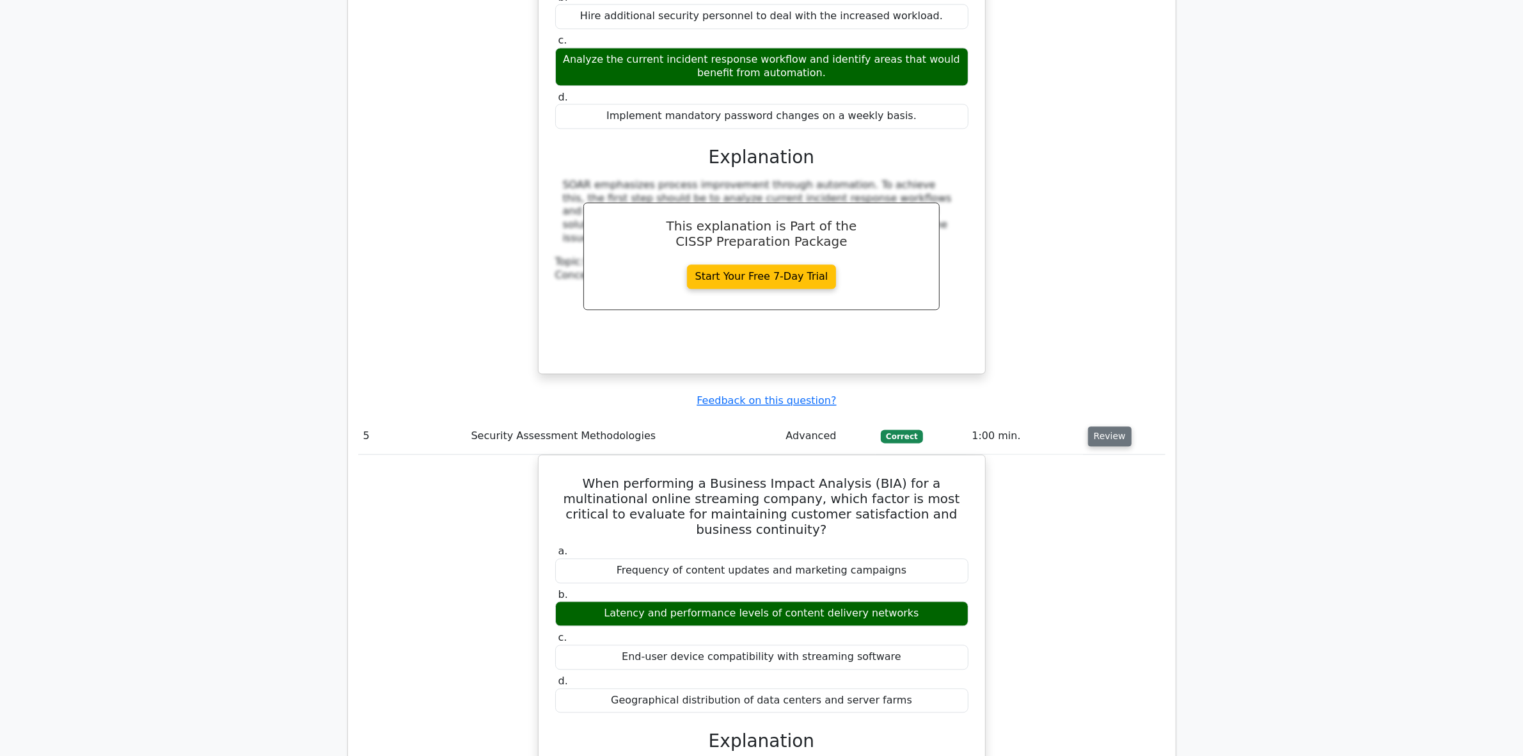
click at [1099, 426] on button "Review" at bounding box center [1110, 436] width 44 height 20
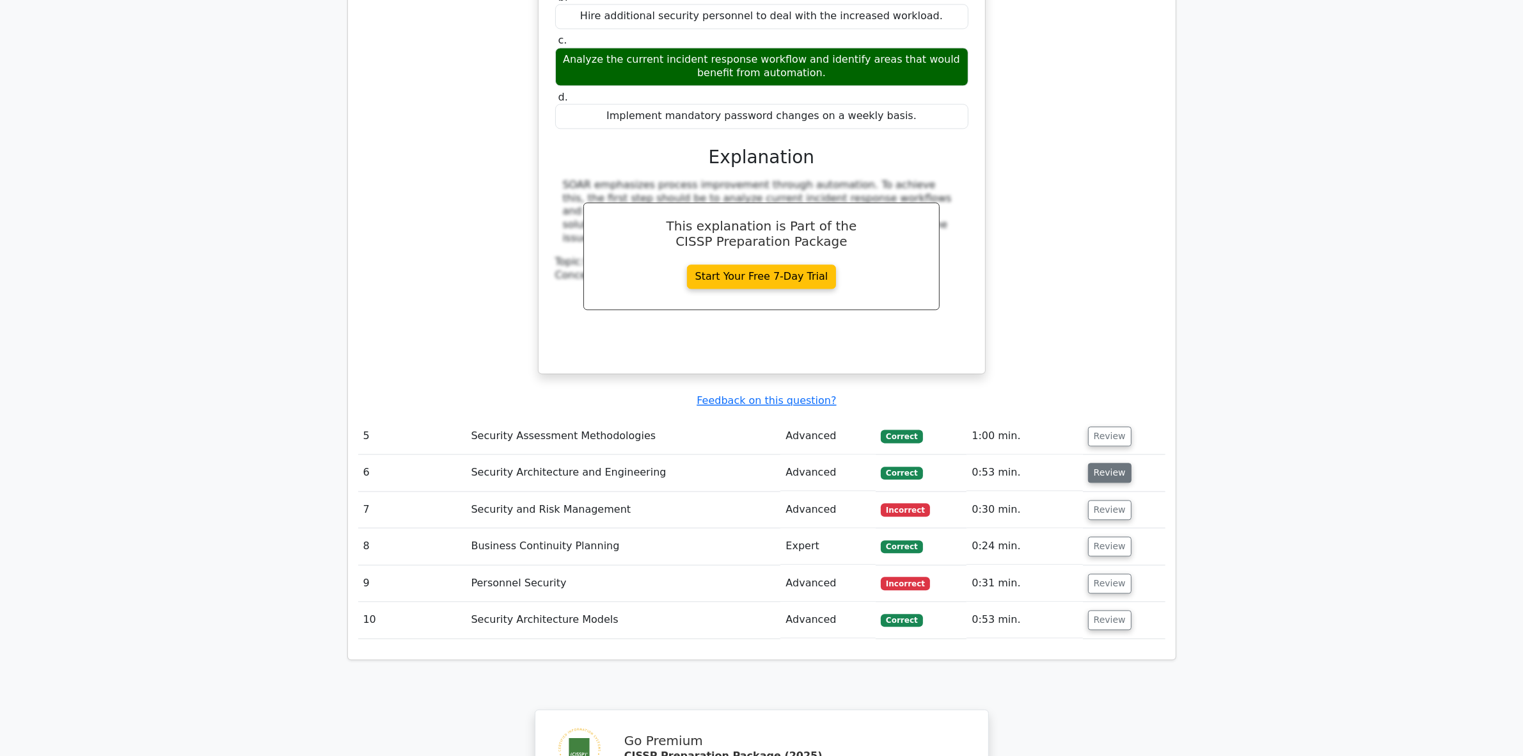
click at [1098, 463] on button "Review" at bounding box center [1110, 473] width 44 height 20
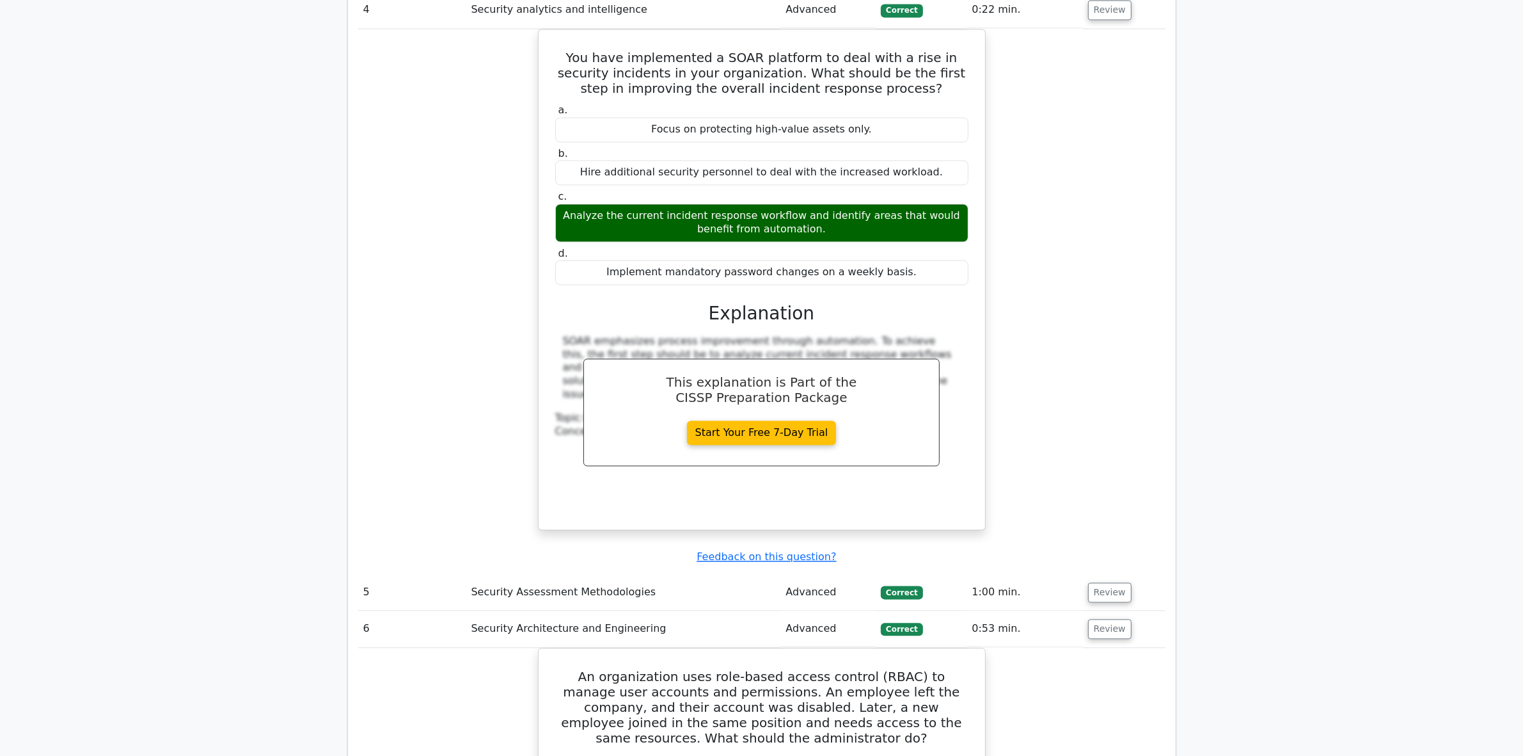
scroll to position [3279, 0]
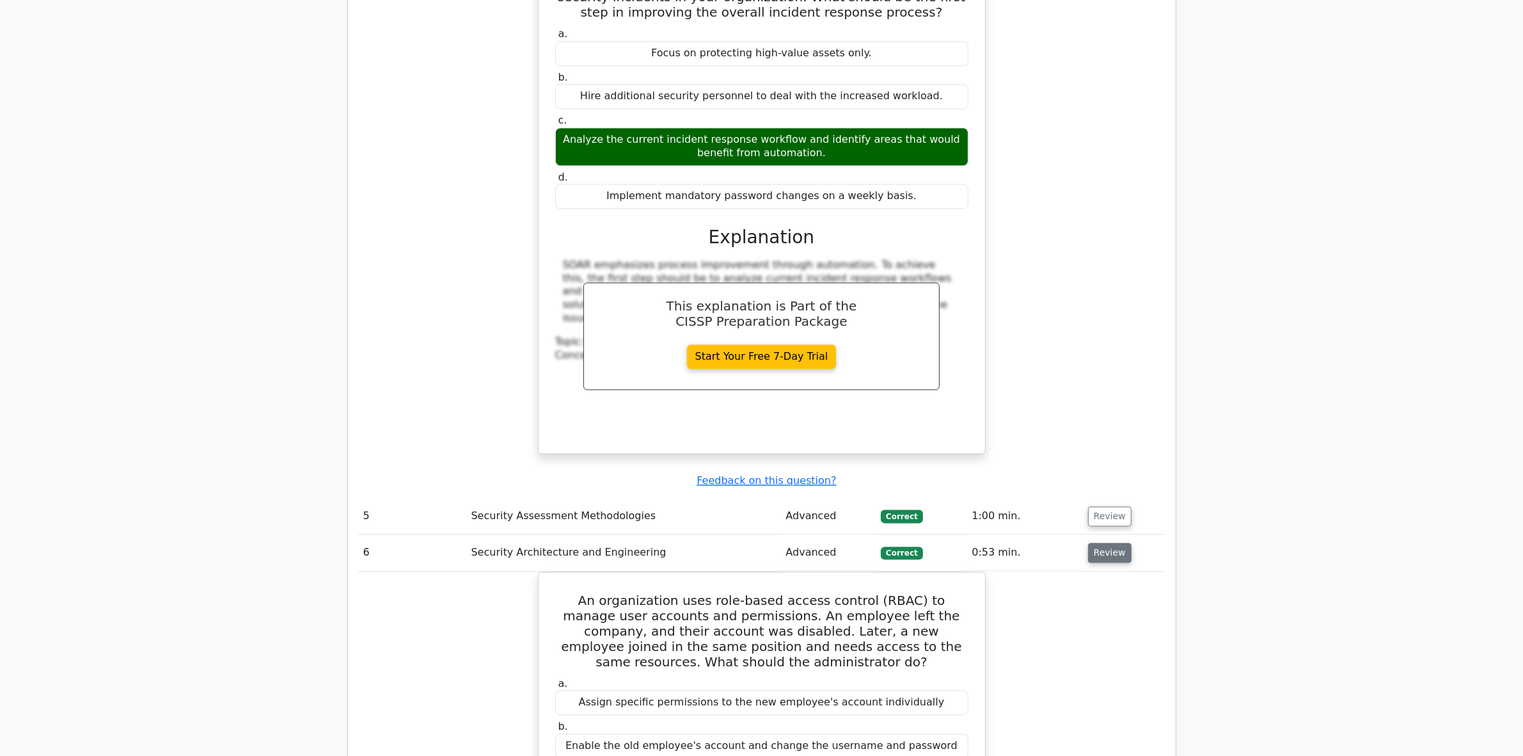
click at [1091, 542] on button "Review" at bounding box center [1110, 552] width 44 height 20
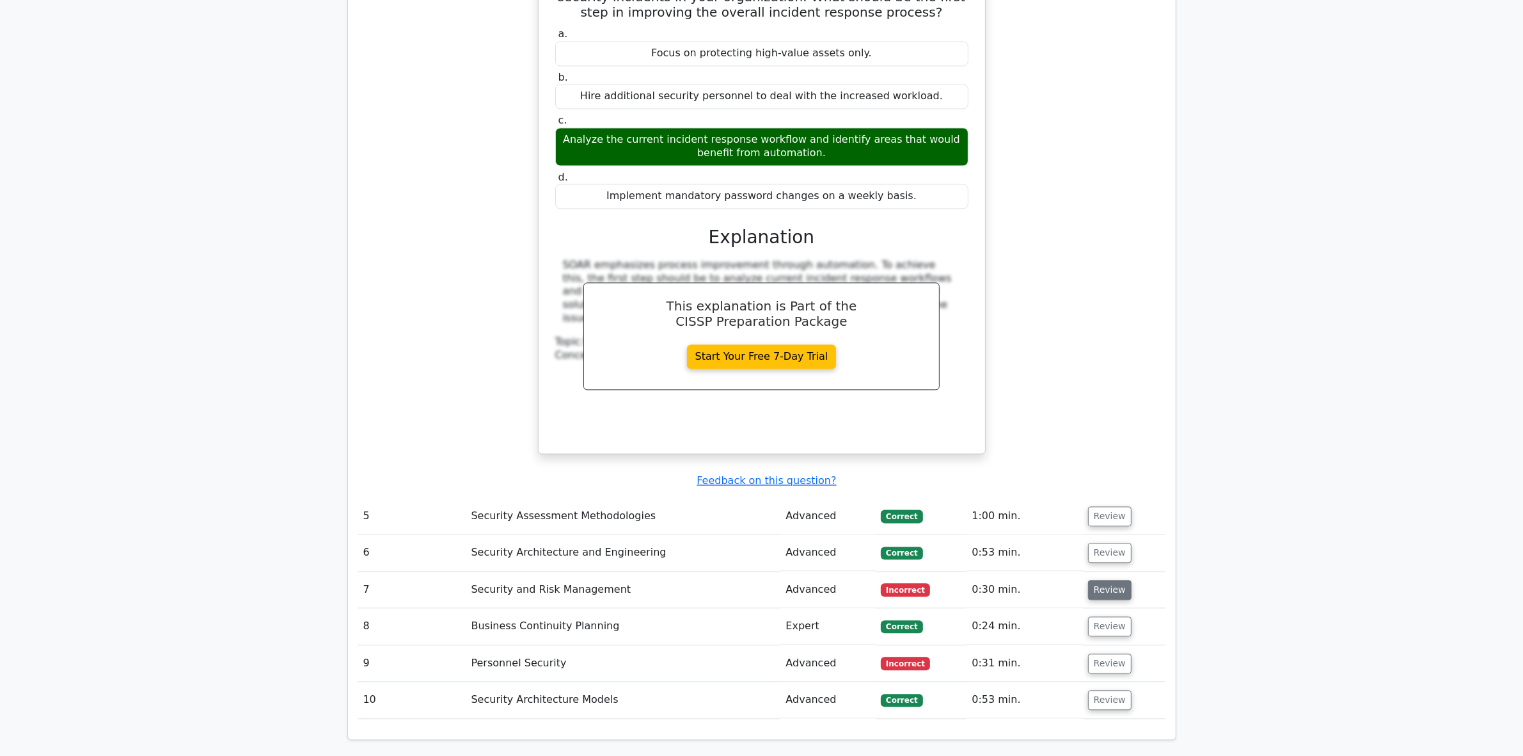
click at [1098, 580] on button "Review" at bounding box center [1110, 590] width 44 height 20
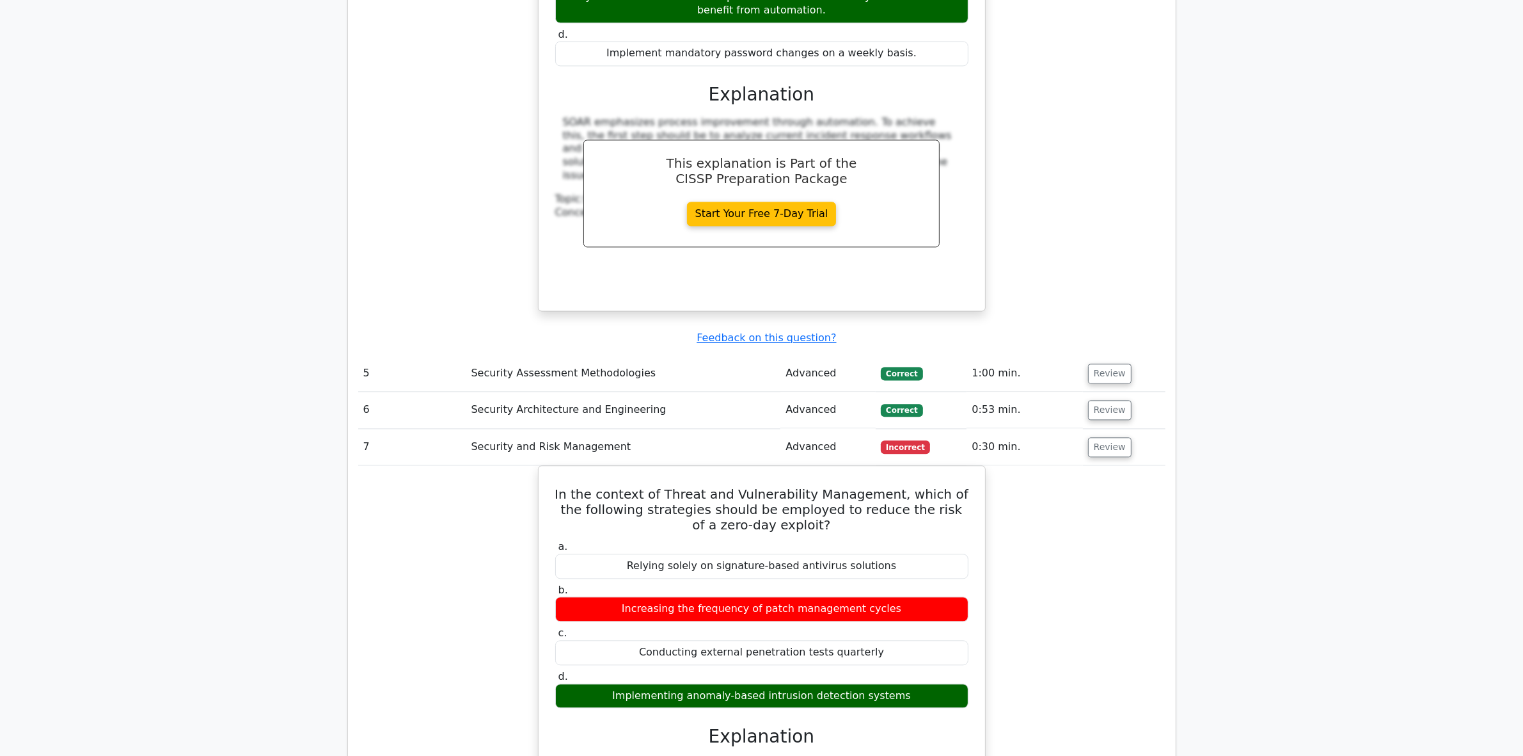
scroll to position [3439, 0]
